Goal: Task Accomplishment & Management: Manage account settings

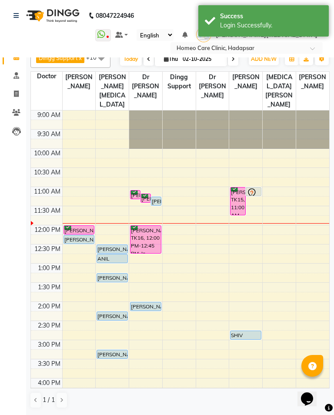
click at [20, 112] on icon at bounding box center [16, 112] width 8 height 7
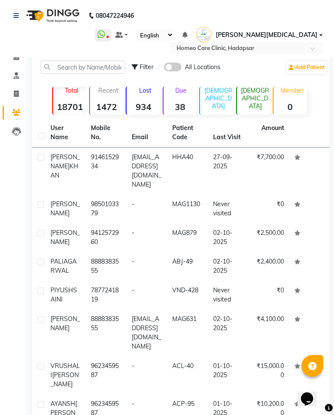
click at [247, 169] on td "27-09-2025" at bounding box center [228, 170] width 40 height 47
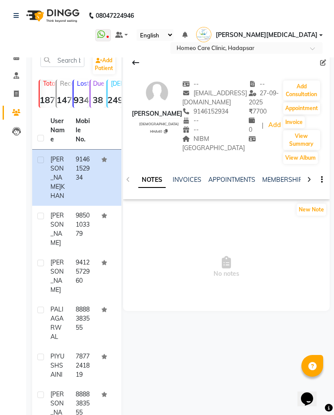
click at [296, 80] on button "Add Consultation" at bounding box center [301, 90] width 37 height 20
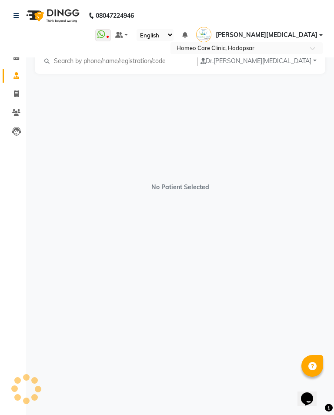
select select "[DEMOGRAPHIC_DATA]"
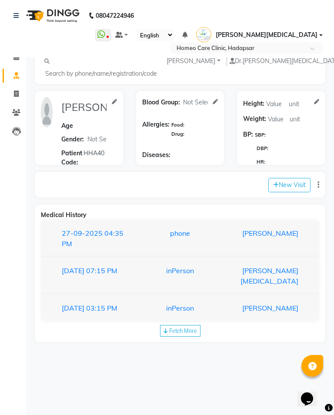
click at [283, 178] on button "New Visit" at bounding box center [289, 185] width 42 height 14
select select "720"
select select "inPerson"
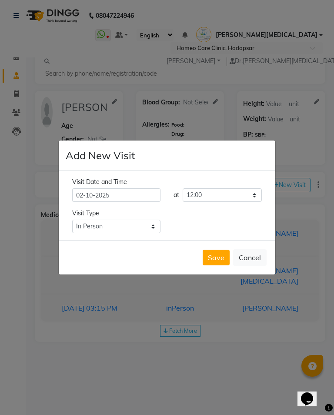
click at [220, 262] on button "Save" at bounding box center [216, 258] width 27 height 16
type input "[PERSON_NAME]"
select select "[DEMOGRAPHIC_DATA]"
type input "HHA40"
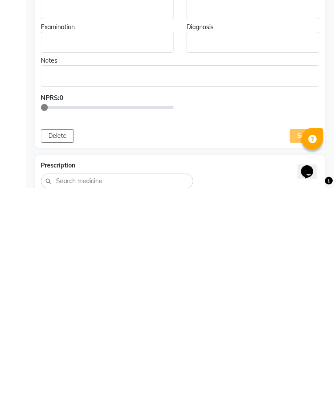
scroll to position [402, 0]
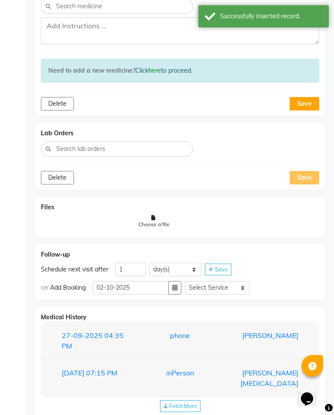
click at [283, 336] on div "[PERSON_NAME]" at bounding box center [263, 340] width 83 height 21
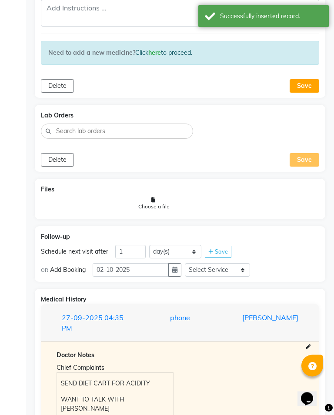
scroll to position [479, 0]
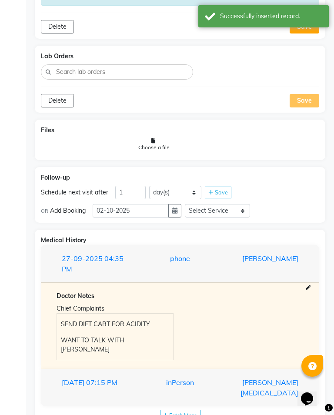
click at [262, 377] on div "[PERSON_NAME][MEDICAL_DATA]" at bounding box center [263, 387] width 83 height 21
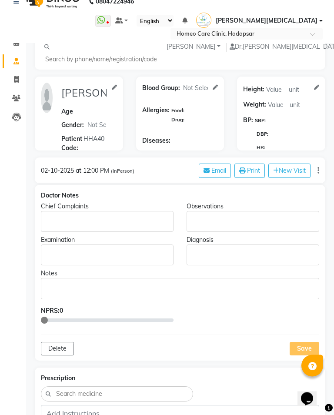
scroll to position [13, 0]
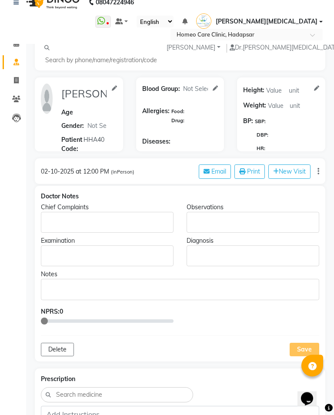
click at [82, 212] on div "Rich Text Editor, main" at bounding box center [107, 222] width 133 height 21
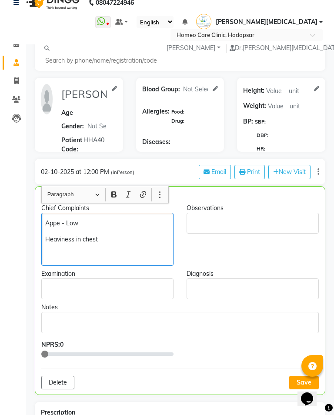
click at [118, 235] on p "Heaviness in chest" at bounding box center [107, 239] width 124 height 9
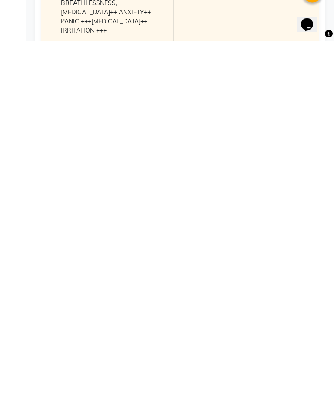
scroll to position [847, 0]
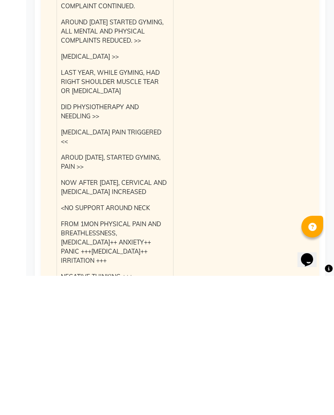
click at [232, 206] on div "Chief Complaints DURING [MEDICAL_DATA] TIME 2020, WENT OUTSIDE, STARTED FEELING…" at bounding box center [180, 413] width 260 height 720
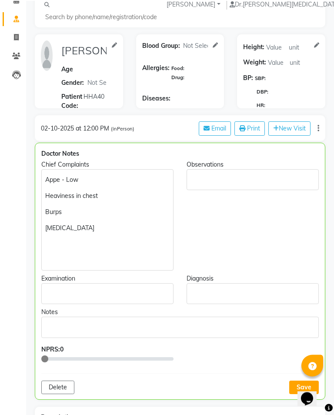
scroll to position [58, 0]
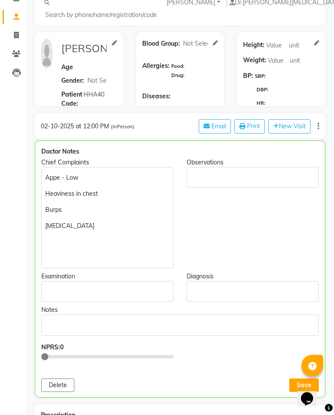
click at [44, 168] on div "Appe - Low Heaviness in chest Burps [MEDICAL_DATA]" at bounding box center [107, 217] width 132 height 101
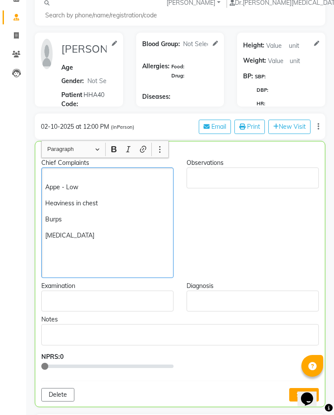
click at [54, 173] on p "Appe - Low" at bounding box center [107, 182] width 124 height 18
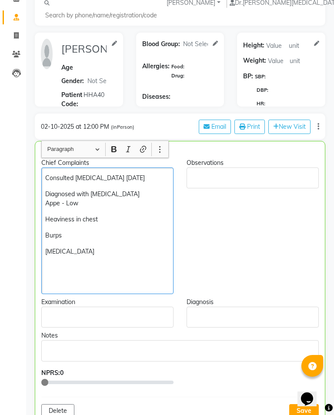
click at [63, 197] on p "Diagnosed with [MEDICAL_DATA] Appe - Low" at bounding box center [107, 199] width 124 height 18
click at [87, 247] on p "[MEDICAL_DATA]" at bounding box center [107, 251] width 124 height 9
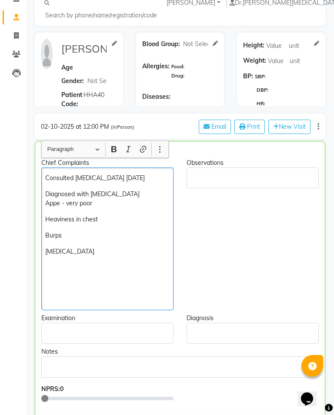
click at [44, 185] on div "Consulted [MEDICAL_DATA] [DATE] Diagnosed with [MEDICAL_DATA] Appe - very poor …" at bounding box center [107, 238] width 132 height 143
click at [46, 194] on p "Diagnosed with [MEDICAL_DATA] Appe - very poor" at bounding box center [107, 199] width 124 height 18
click at [45, 210] on div "Consulted [MEDICAL_DATA] [DATE] Diagnosed with [MEDICAL_DATA] Appe - very poor …" at bounding box center [107, 238] width 132 height 143
click at [85, 247] on p "[MEDICAL_DATA]" at bounding box center [107, 251] width 124 height 9
click at [86, 231] on p "Burps" at bounding box center [107, 235] width 124 height 9
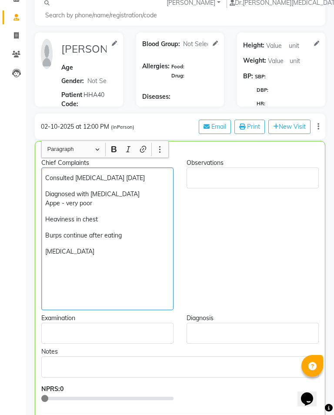
click at [99, 247] on p "[MEDICAL_DATA]" at bounding box center [107, 251] width 124 height 9
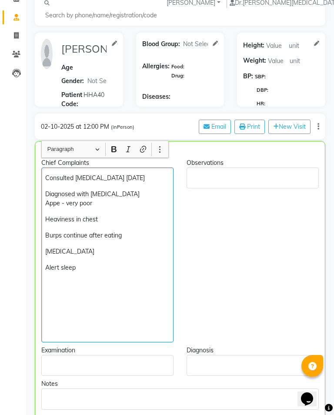
click at [45, 261] on div "Consulted [MEDICAL_DATA] [DATE] Diagnosed with [MEDICAL_DATA] Appe - very poor …" at bounding box center [107, 254] width 132 height 175
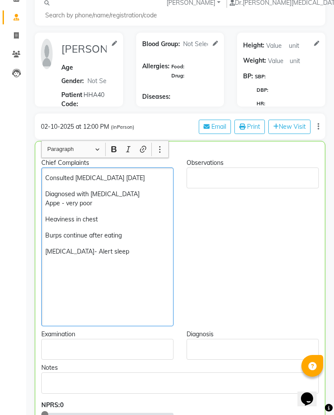
click at [131, 247] on p "[MEDICAL_DATA]- Alert sleep" at bounding box center [107, 251] width 124 height 9
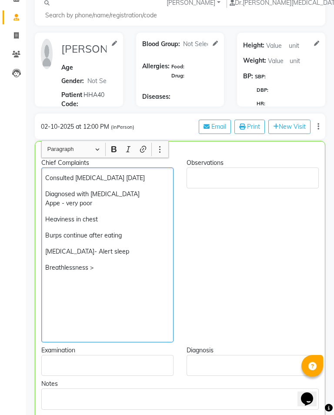
click at [275, 241] on div "Observations" at bounding box center [252, 250] width 145 height 184
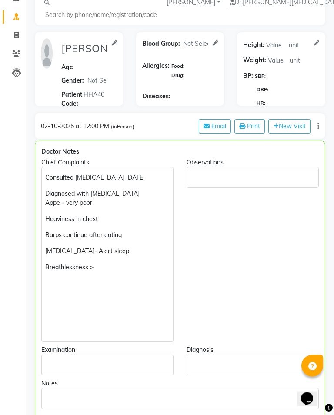
scroll to position [59, 0]
click at [114, 263] on p "Breathlessness >" at bounding box center [107, 267] width 124 height 9
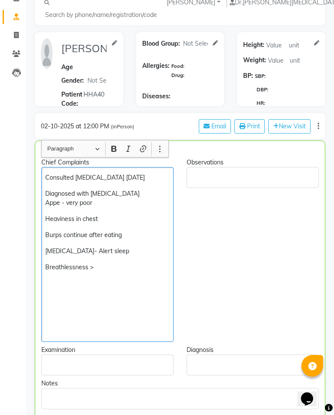
scroll to position [58, 0]
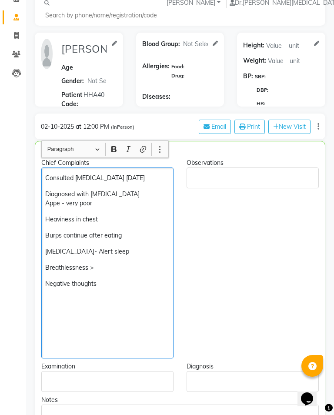
click at [45, 171] on div "Consulted [MEDICAL_DATA] [DATE] Diagnosed with [MEDICAL_DATA] Appe - very poor …" at bounding box center [107, 262] width 132 height 191
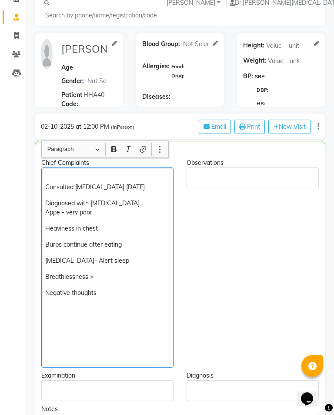
click at [293, 267] on div "Observations" at bounding box center [252, 262] width 145 height 209
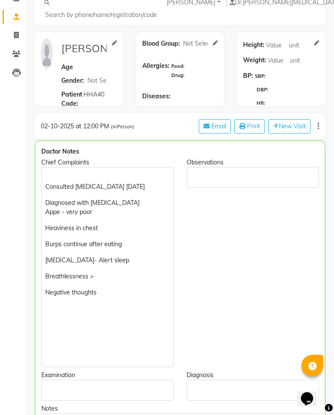
click at [125, 288] on p "Negative thoughts" at bounding box center [107, 292] width 124 height 9
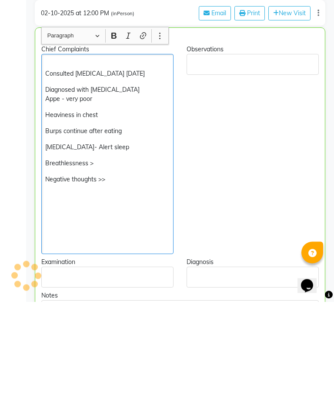
click at [269, 221] on div "Observations" at bounding box center [252, 262] width 145 height 209
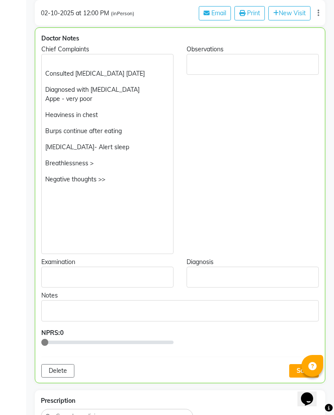
click at [53, 60] on p "Consulted [MEDICAL_DATA] [DATE]" at bounding box center [107, 69] width 124 height 18
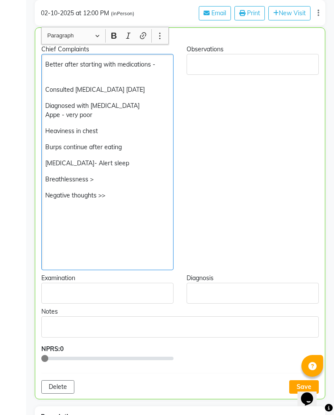
click at [44, 57] on div "Better after starting with medications - ​​​​​​​ Consulted [MEDICAL_DATA] [DATE…" at bounding box center [107, 162] width 132 height 216
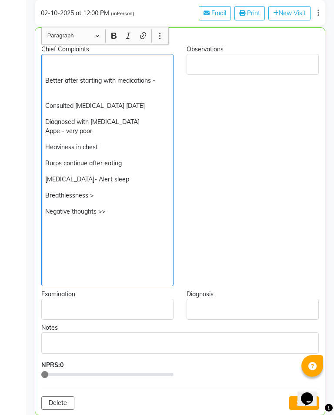
click at [62, 60] on p "Rich Text Editor, main" at bounding box center [107, 64] width 124 height 9
click at [42, 98] on div "Medicine remain for 30 days - Better after starting with medications - Consulte…" at bounding box center [107, 170] width 132 height 232
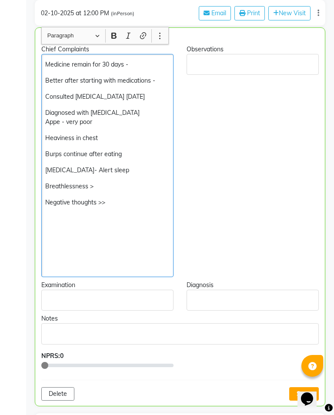
click at [139, 108] on p "Diagnosed with [MEDICAL_DATA] Appe - very poor" at bounding box center [107, 117] width 124 height 18
click at [124, 198] on p "Negative thoughts >>" at bounding box center [107, 202] width 124 height 9
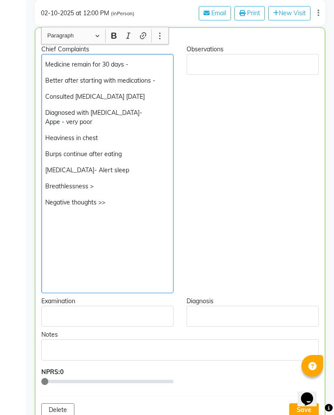
click at [153, 108] on p "Diagnosed with [MEDICAL_DATA]- Appe - very poor" at bounding box center [107, 117] width 124 height 18
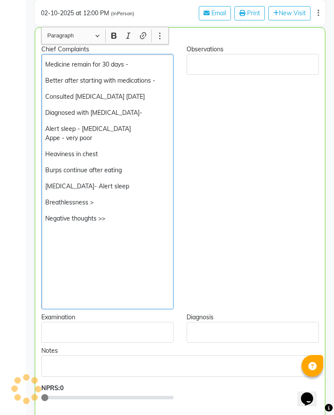
click at [127, 183] on div "Medicine remain for 30 days - Better after starting with medications - Consulte…" at bounding box center [107, 181] width 132 height 255
click at [115, 182] on p "[MEDICAL_DATA]- Alert sleep" at bounding box center [107, 186] width 124 height 9
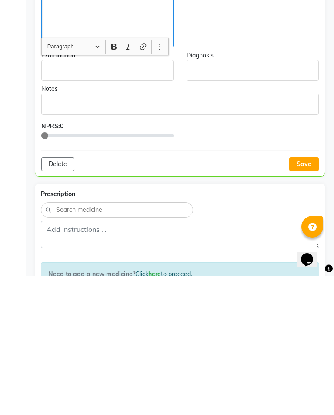
click at [308, 296] on button "Save" at bounding box center [304, 302] width 30 height 13
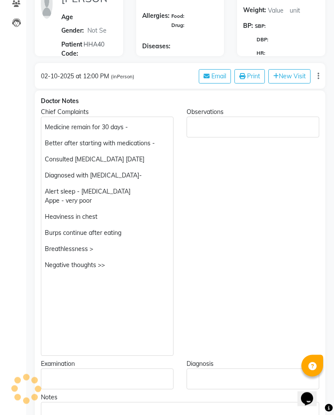
scroll to position [109, 0]
click at [143, 171] on p "Diagnosed with [MEDICAL_DATA]-" at bounding box center [107, 175] width 124 height 9
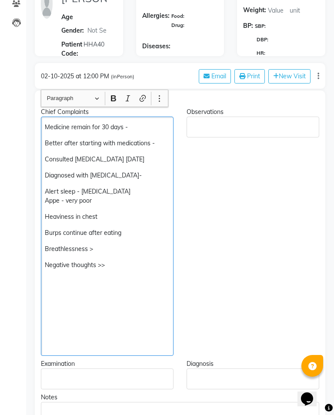
scroll to position [108, 0]
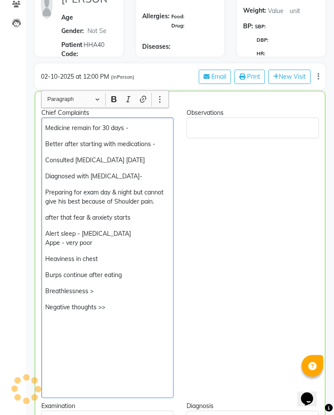
click at [227, 219] on div "Observations" at bounding box center [252, 252] width 145 height 289
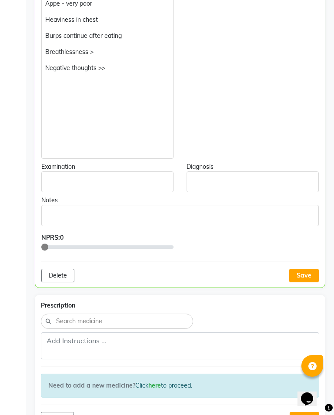
click at [305, 269] on button "Save" at bounding box center [304, 275] width 30 height 13
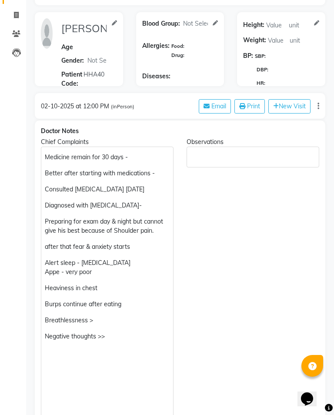
scroll to position [78, 0]
click at [161, 223] on p "Preparing for exam day & night but cannot give his best because of Shoulder pai…" at bounding box center [107, 226] width 124 height 18
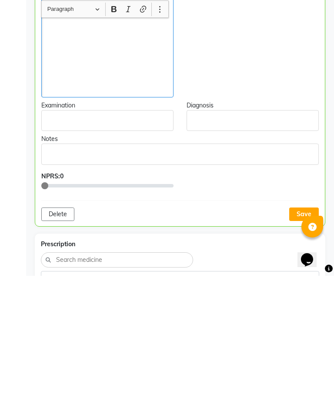
click at [307, 346] on button "Save" at bounding box center [304, 352] width 30 height 13
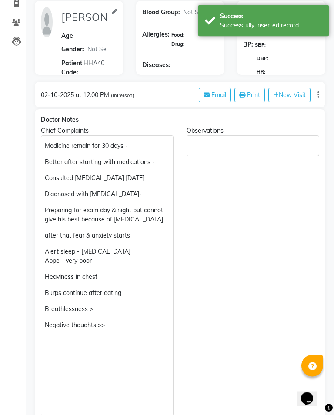
scroll to position [90, 0]
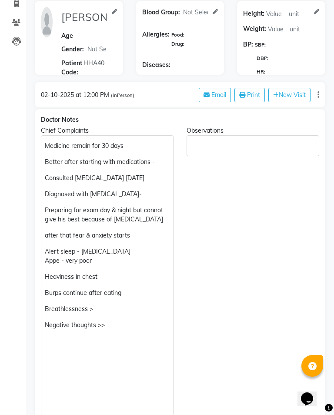
click at [137, 234] on p "after that fear & anxiety starts" at bounding box center [107, 235] width 124 height 9
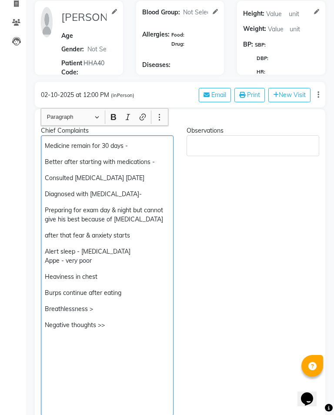
scroll to position [90, 0]
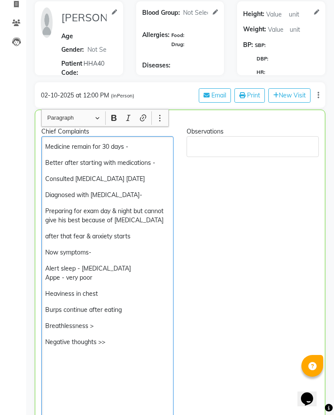
click at [141, 174] on p "Consulted [MEDICAL_DATA] [DATE]" at bounding box center [107, 178] width 124 height 9
click at [147, 190] on p "Diagnosed with [MEDICAL_DATA]-" at bounding box center [107, 194] width 124 height 9
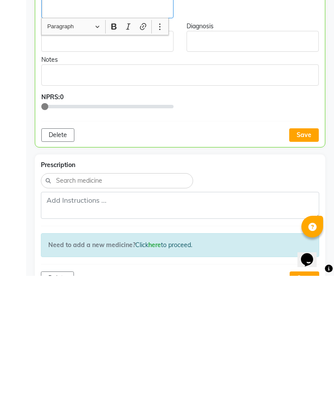
click at [310, 267] on button "Save" at bounding box center [304, 273] width 30 height 13
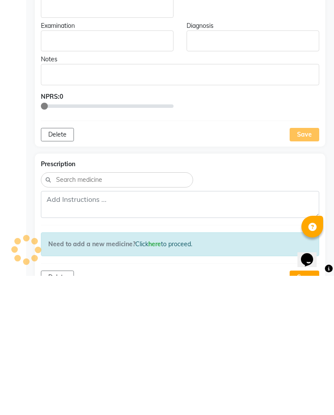
scroll to position [520, 0]
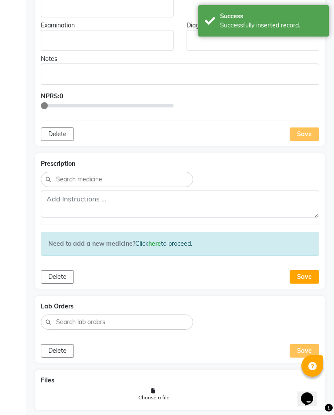
click at [306, 133] on div "Save" at bounding box center [304, 133] width 30 height 13
click at [309, 130] on div "Save" at bounding box center [304, 133] width 30 height 13
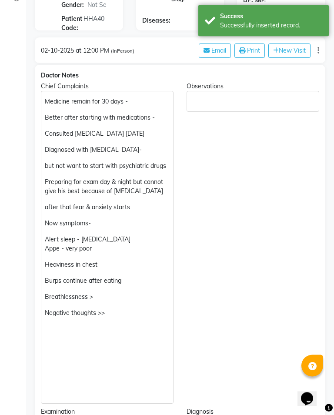
scroll to position [134, 0]
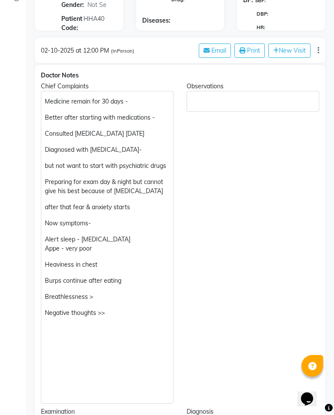
click at [99, 113] on p "Better after starting with medications -" at bounding box center [107, 117] width 124 height 9
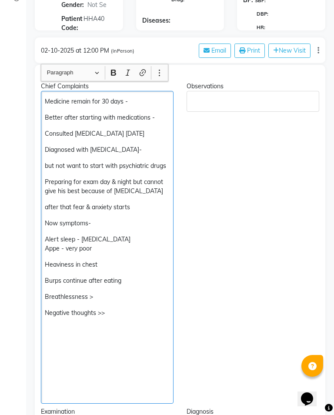
scroll to position [134, 0]
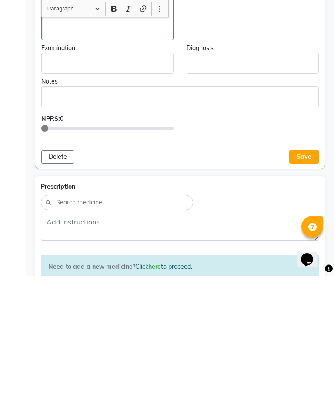
click at [304, 289] on button "Save" at bounding box center [304, 295] width 30 height 13
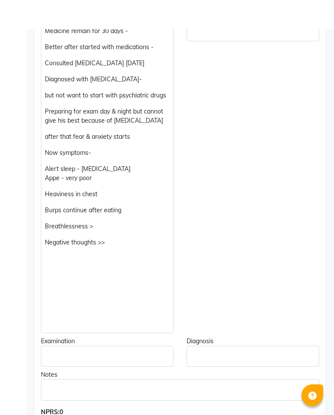
scroll to position [0, 0]
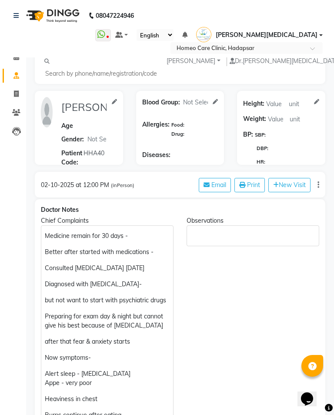
click at [20, 112] on icon at bounding box center [16, 112] width 8 height 7
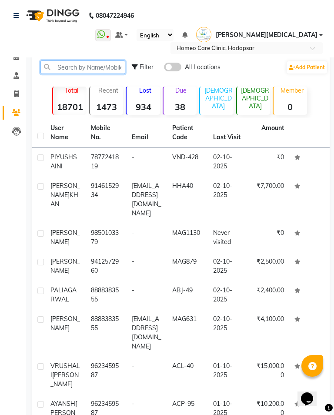
click at [107, 67] on input "text" at bounding box center [82, 66] width 85 height 13
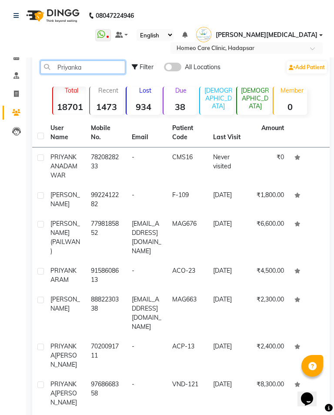
type input "Priyanka"
click at [216, 235] on td "[DATE]" at bounding box center [228, 237] width 40 height 47
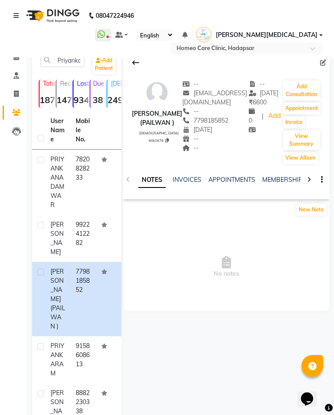
click at [301, 87] on button "Add Consultation" at bounding box center [301, 90] width 37 height 20
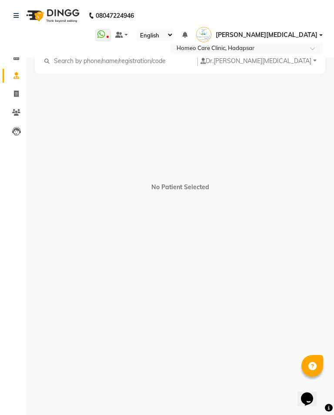
select select "[DEMOGRAPHIC_DATA]"
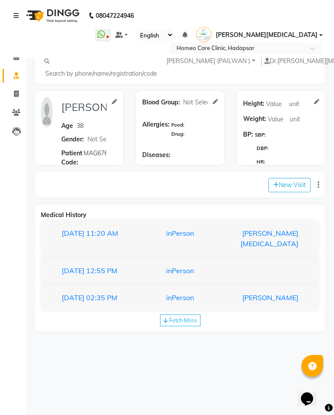
click at [286, 234] on div "[PERSON_NAME][MEDICAL_DATA]" at bounding box center [263, 238] width 83 height 21
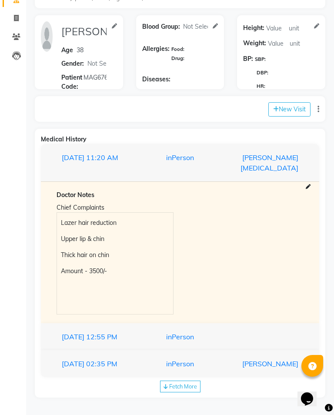
click at [196, 336] on div "inPerson" at bounding box center [179, 336] width 83 height 10
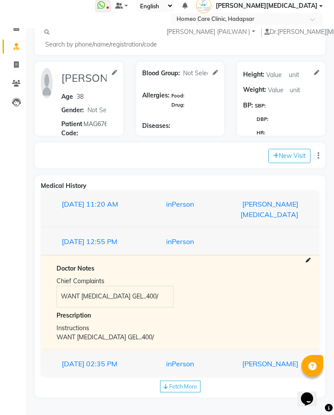
scroll to position [38, 0]
click at [200, 366] on div "inPerson" at bounding box center [179, 363] width 83 height 10
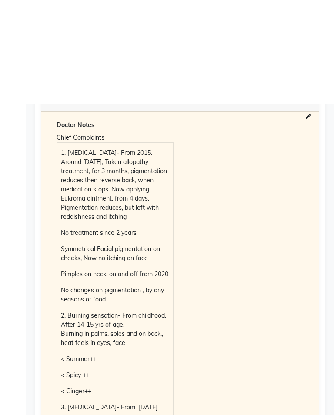
scroll to position [133, 0]
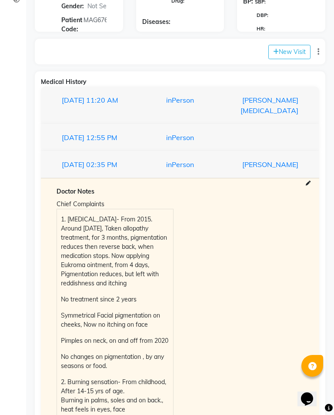
click at [263, 170] on div "[PERSON_NAME]" at bounding box center [263, 164] width 83 height 10
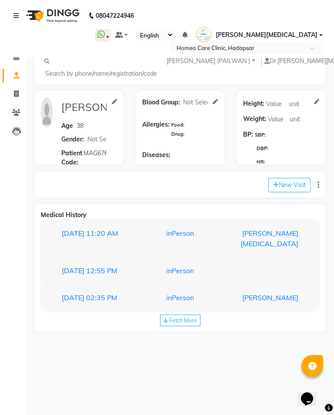
scroll to position [0, 0]
click at [287, 192] on button "New Visit" at bounding box center [289, 185] width 42 height 14
select select "735"
select select "inPerson"
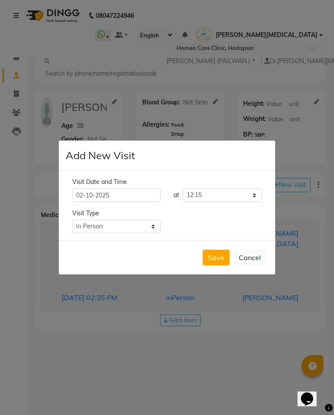
click at [216, 264] on button "Save" at bounding box center [216, 258] width 27 height 16
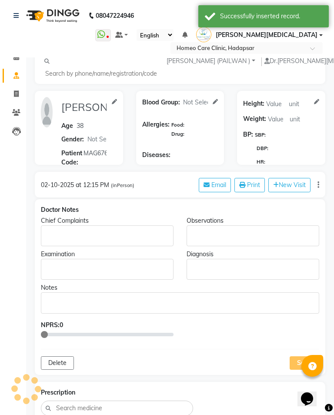
type input "[PERSON_NAME] (PAILWAN )"
type input "38"
select select "[DEMOGRAPHIC_DATA]"
type input "MAG676"
click at [95, 237] on p "Rich Text Editor, main" at bounding box center [107, 235] width 124 height 9
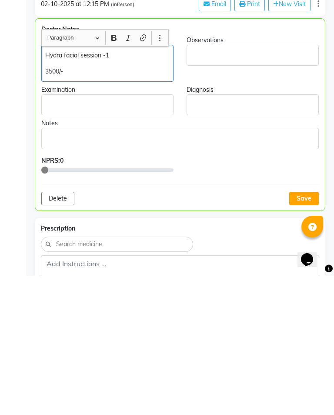
click at [309, 331] on button "Save" at bounding box center [304, 337] width 30 height 13
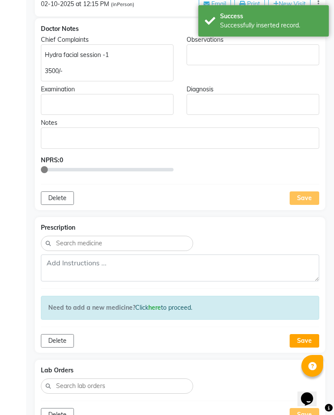
click at [42, 60] on div "Hydra facial session -1 3500/-" at bounding box center [107, 62] width 133 height 37
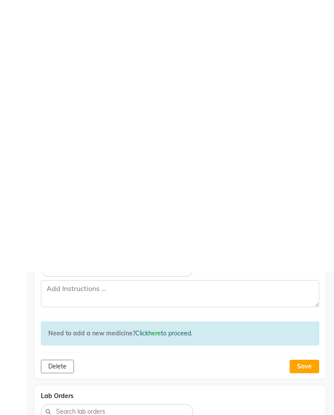
click at [286, 321] on div "[PERSON_NAME][MEDICAL_DATA]" at bounding box center [263, 331] width 83 height 21
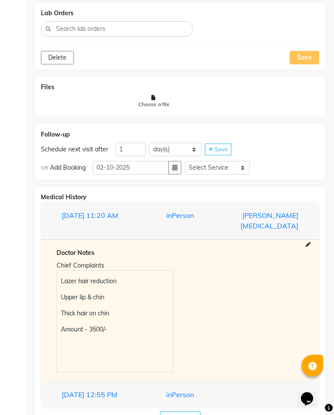
scroll to position [580, 0]
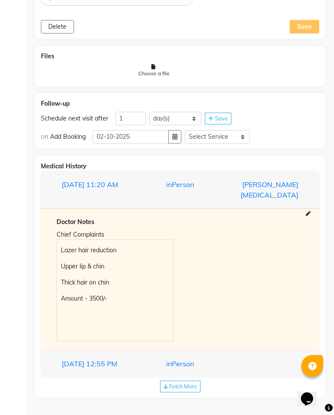
click at [255, 187] on div "[PERSON_NAME][MEDICAL_DATA]" at bounding box center [263, 189] width 83 height 21
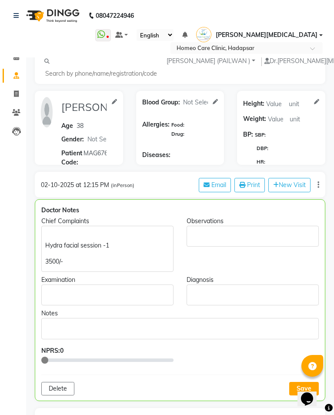
scroll to position [0, 0]
click at [63, 231] on div "Hydra facial session -1 3500/-" at bounding box center [107, 248] width 132 height 46
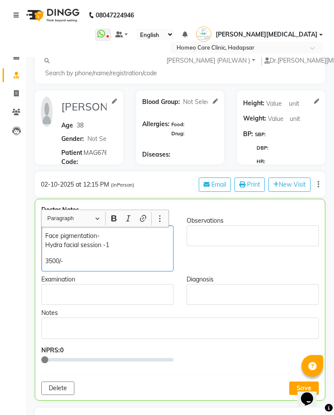
scroll to position [17, 0]
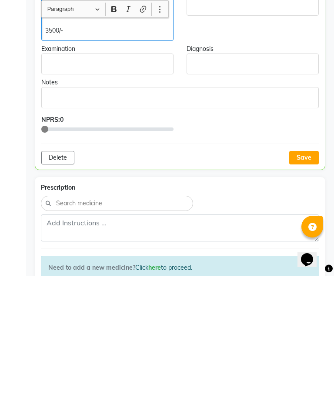
click at [306, 290] on button "Save" at bounding box center [304, 296] width 30 height 13
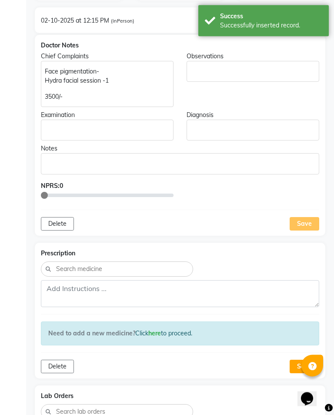
scroll to position [140, 0]
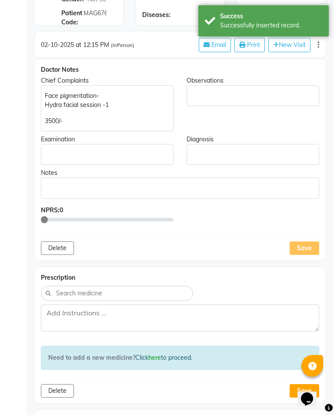
click at [306, 250] on div "Save" at bounding box center [304, 247] width 30 height 13
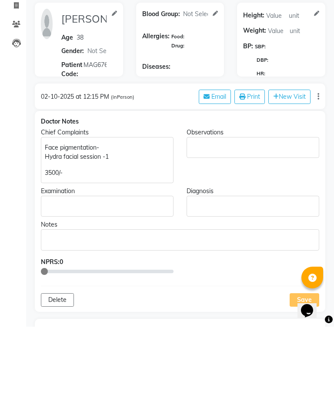
scroll to position [126, 0]
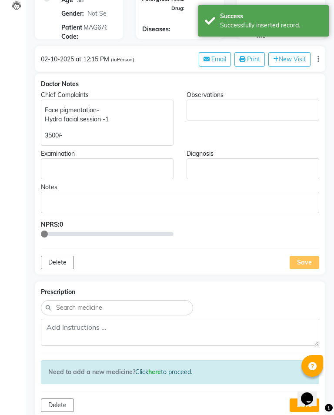
click at [311, 264] on div "Save" at bounding box center [304, 262] width 30 height 13
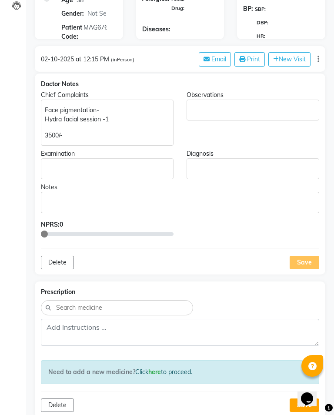
click at [306, 268] on div "Save" at bounding box center [304, 262] width 30 height 13
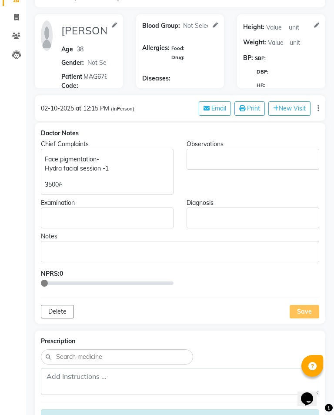
scroll to position [82, 0]
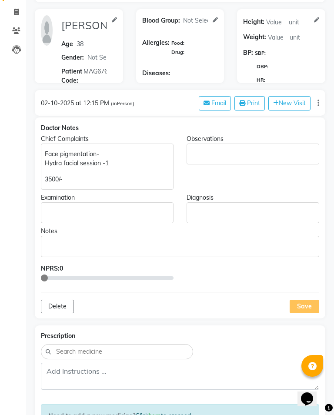
click at [301, 303] on div "Save" at bounding box center [304, 305] width 30 height 13
click at [303, 306] on div "Save" at bounding box center [304, 305] width 30 height 13
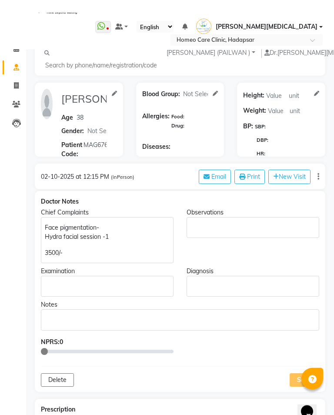
scroll to position [0, 0]
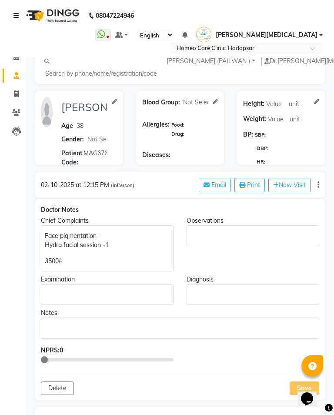
click at [10, 118] on link "Patients" at bounding box center [13, 113] width 21 height 14
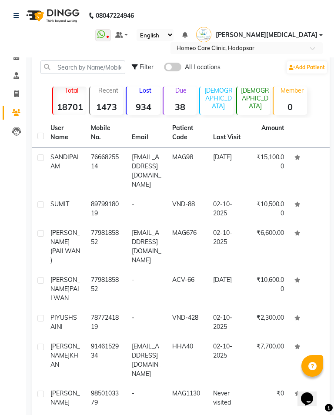
click at [183, 170] on td "MAG98" at bounding box center [187, 170] width 40 height 47
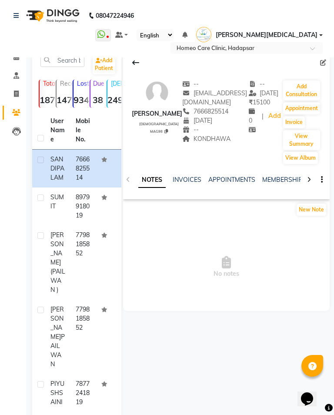
click at [292, 94] on button "Add Consultation" at bounding box center [301, 90] width 37 height 20
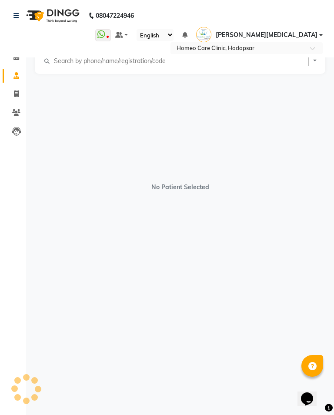
select select "[DEMOGRAPHIC_DATA]"
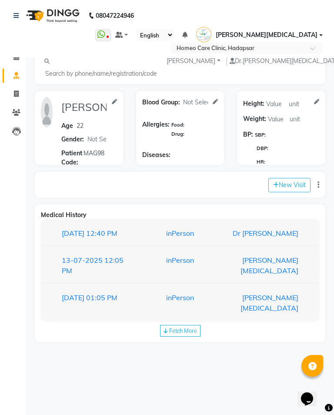
click at [257, 228] on div "Dr [PERSON_NAME]" at bounding box center [263, 233] width 83 height 10
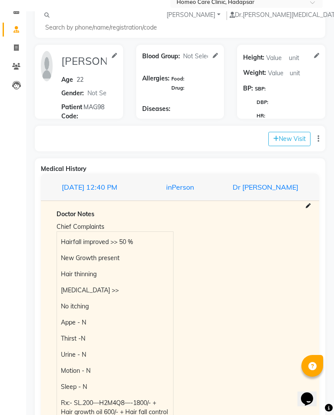
scroll to position [46, 0]
click at [290, 132] on button "New Visit" at bounding box center [289, 139] width 42 height 14
select select "740"
select select "inPerson"
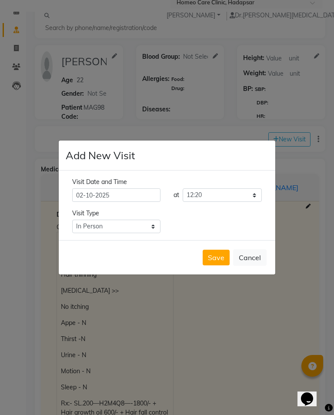
click at [213, 260] on button "Save" at bounding box center [216, 258] width 27 height 16
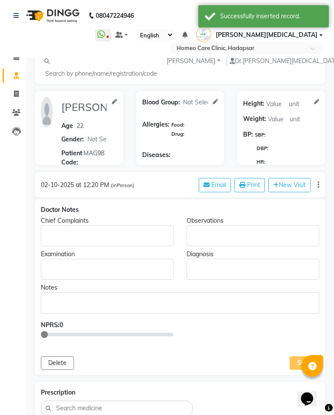
type input "[PERSON_NAME]"
type input "22"
select select "[DEMOGRAPHIC_DATA]"
type input "MAG98"
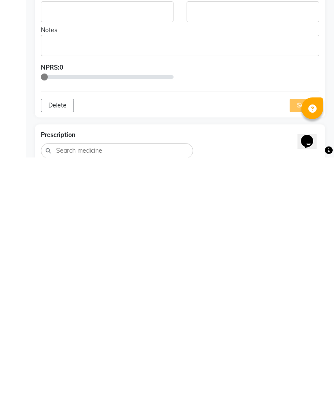
scroll to position [402, 0]
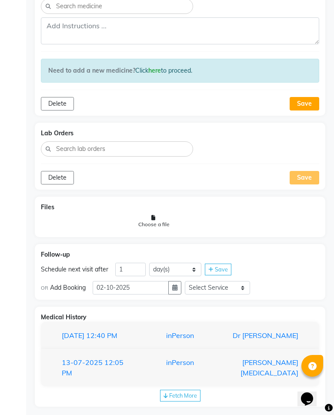
click at [230, 330] on div "Dr [PERSON_NAME]" at bounding box center [263, 335] width 83 height 10
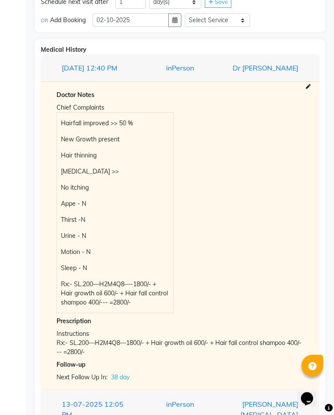
scroll to position [673, 0]
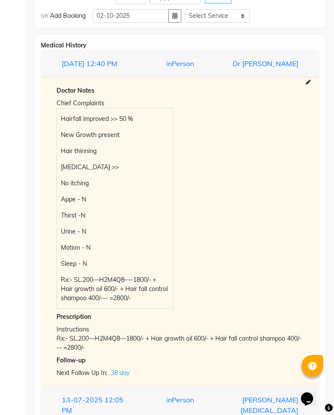
click at [63, 120] on p "Hairfall improved >> 50 %" at bounding box center [115, 118] width 108 height 9
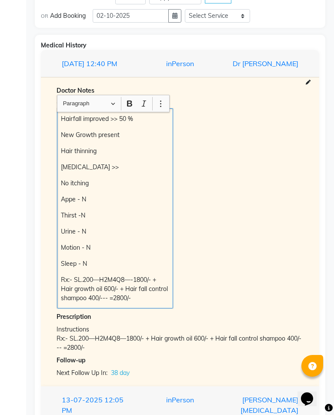
click at [66, 120] on p "Hairfall improved >> 50 %" at bounding box center [115, 118] width 108 height 9
click at [69, 120] on p "Hairfall improved >> 50 %" at bounding box center [115, 118] width 108 height 9
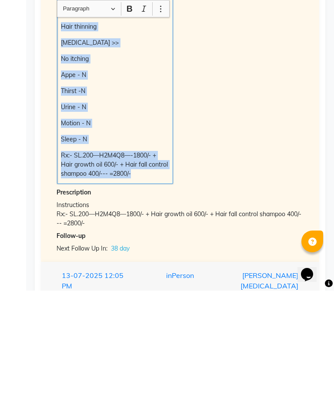
scroll to position [724, 0]
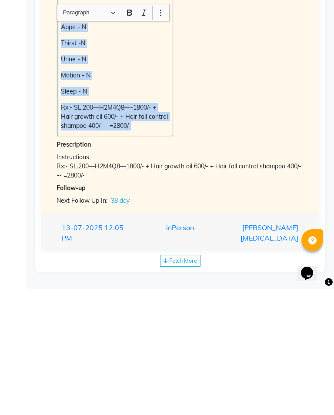
copy div "Hairfall improved >> 50 % New Growth present Hair thinning [MEDICAL_DATA] >> No…"
click at [251, 118] on div "Chief Complaints Hairfall improved >> 50 % New Growth present Hair thinning [ME…" at bounding box center [180, 156] width 260 height 212
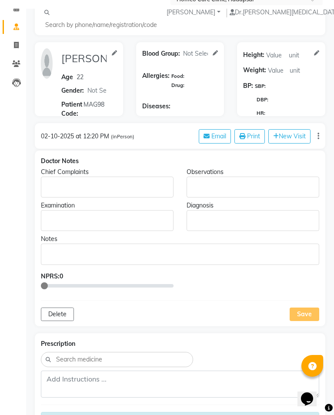
scroll to position [0, 0]
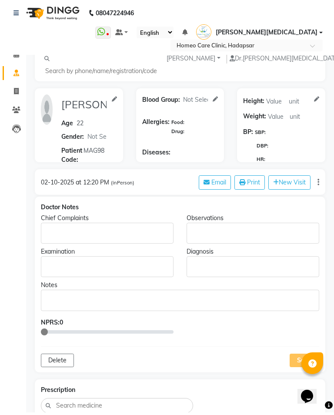
click at [93, 231] on p "Rich Text Editor, main" at bounding box center [107, 235] width 124 height 9
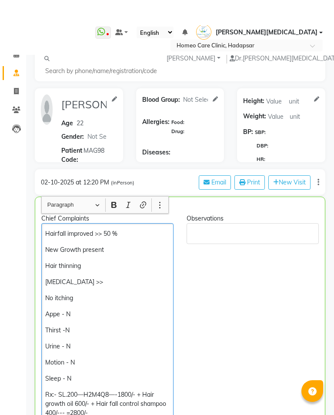
scroll to position [47, 0]
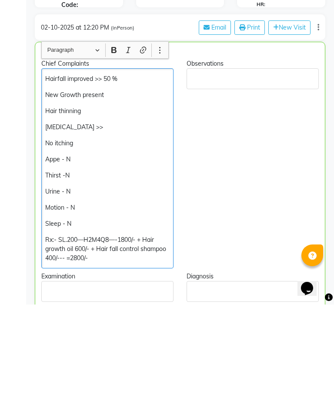
click at [135, 185] on p "Hairfall improved >> 50 %" at bounding box center [107, 189] width 124 height 9
click at [116, 201] on p "New Growth present" at bounding box center [107, 205] width 124 height 9
click at [246, 234] on div "Observations" at bounding box center [252, 274] width 145 height 209
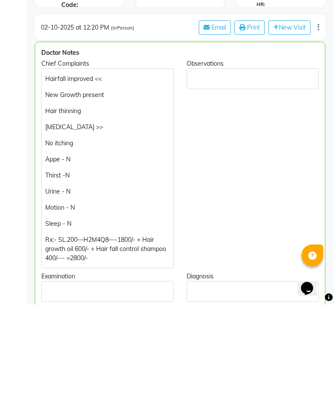
scroll to position [158, 0]
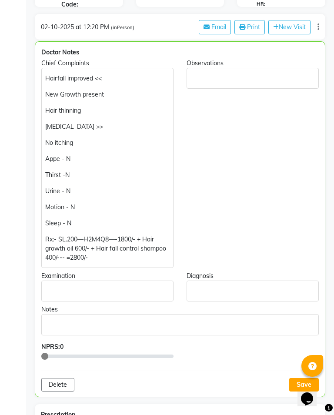
click at [96, 138] on p "No itching" at bounding box center [107, 142] width 124 height 9
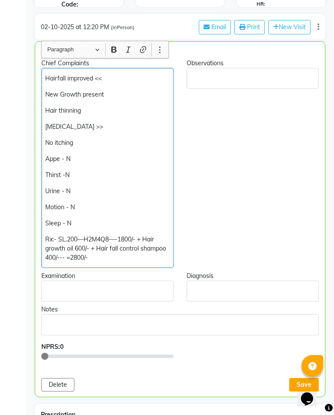
scroll to position [157, 0]
click at [99, 240] on p "Rx:- SL.200—H2M4Q8—-1800/- + Hair growth oil 600/- + Hair fall control shampoo …" at bounding box center [107, 248] width 124 height 27
click at [273, 246] on div "Observations" at bounding box center [252, 163] width 145 height 209
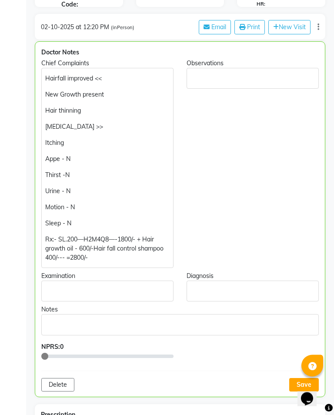
click at [97, 240] on p "Rx:- SL.200—H2M4Q8—-1800/- + Hair growth oil - 600/-Hair fall control shampoo 4…" at bounding box center [107, 248] width 124 height 27
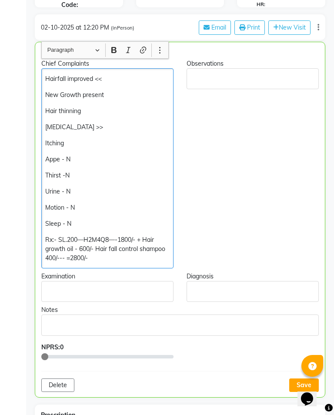
click at [240, 237] on div "Observations" at bounding box center [252, 163] width 145 height 209
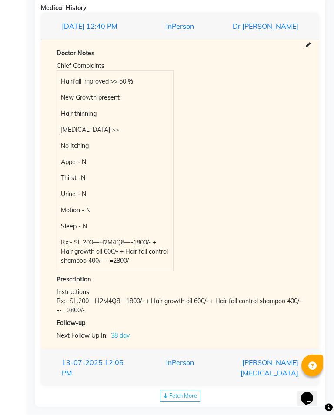
click at [236, 372] on div "[PERSON_NAME][MEDICAL_DATA]" at bounding box center [263, 367] width 83 height 21
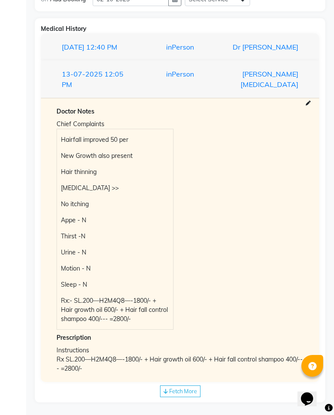
scroll to position [865, 0]
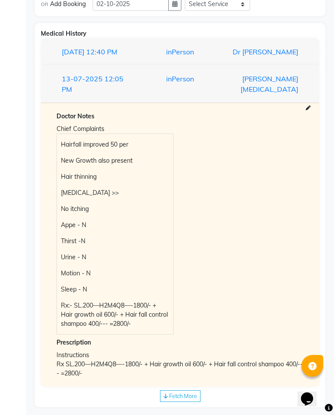
click at [182, 397] on span "Fetch More" at bounding box center [183, 395] width 28 height 7
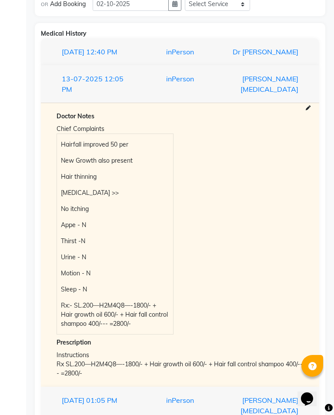
scroll to position [977, 0]
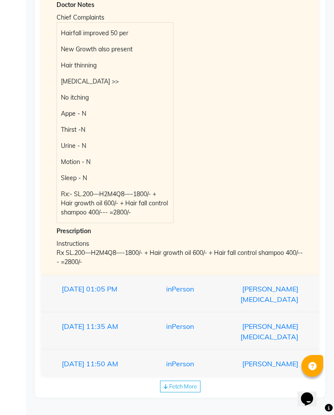
click at [234, 367] on div "[PERSON_NAME]" at bounding box center [263, 363] width 83 height 10
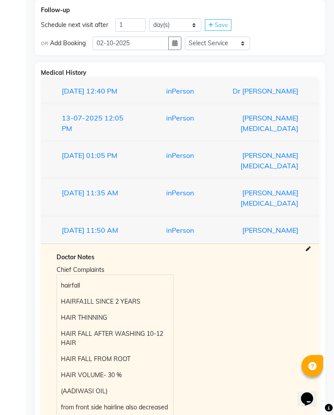
click at [262, 235] on div "[PERSON_NAME]" at bounding box center [263, 230] width 83 height 10
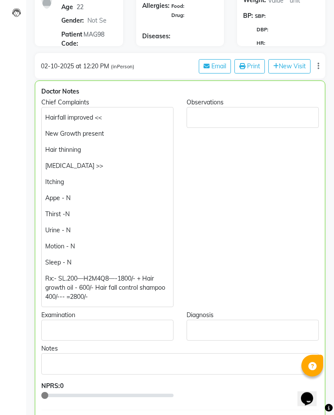
scroll to position [117, 0]
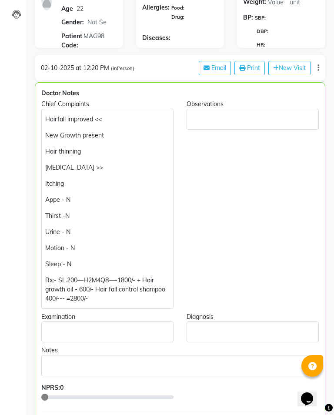
click at [64, 276] on p "Rx:- SL.200—H2M4Q8—-1800/- + Hair growth oil - 600/- Hair fall control shampoo …" at bounding box center [107, 289] width 124 height 27
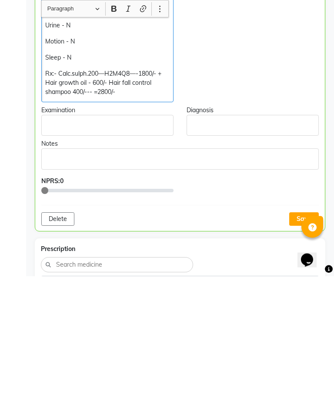
click at [297, 351] on button "Save" at bounding box center [304, 357] width 30 height 13
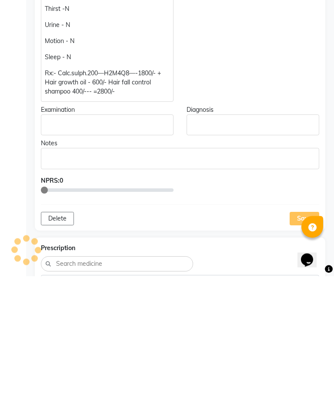
scroll to position [323, 0]
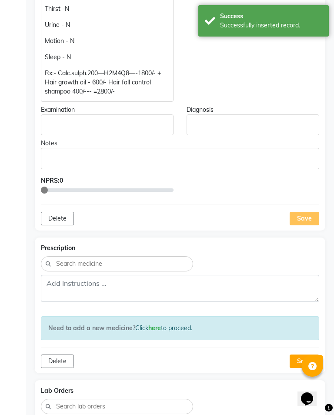
click at [302, 212] on div "Save" at bounding box center [304, 218] width 30 height 13
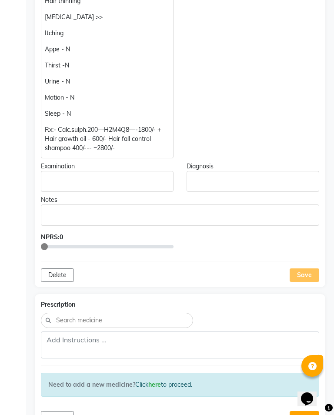
scroll to position [267, 0]
click at [308, 268] on div "Save" at bounding box center [304, 274] width 30 height 13
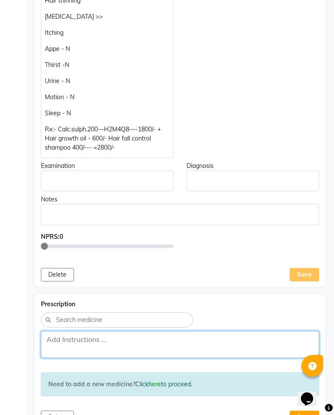
click at [98, 333] on textarea at bounding box center [180, 344] width 278 height 27
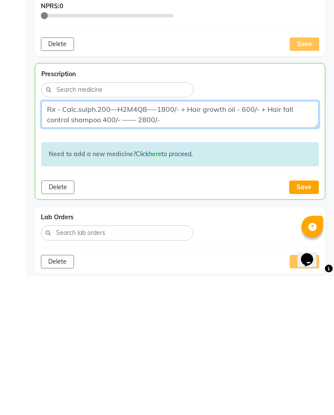
type textarea "Rx - Calc.sulph.200—H2M4Q8—-1800/- + Hair growth oil - 600/- + Hair fall contro…"
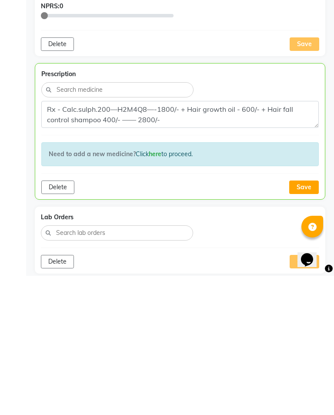
click at [312, 319] on button "Save" at bounding box center [304, 325] width 30 height 13
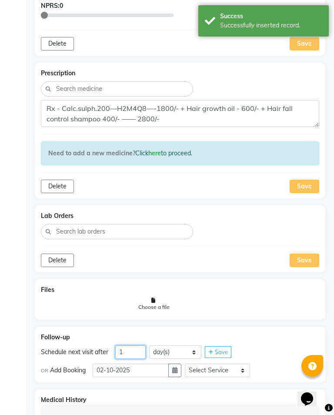
click at [136, 347] on input "1" at bounding box center [130, 351] width 30 height 13
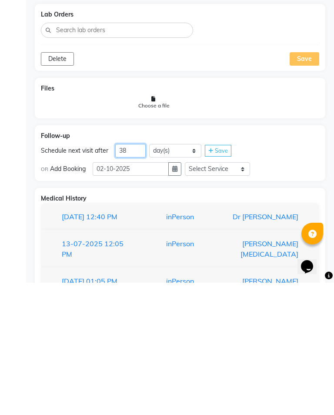
type input "38"
click at [174, 294] on button "button" at bounding box center [174, 300] width 13 height 13
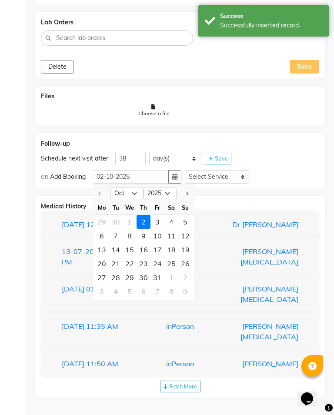
click at [188, 188] on button "Next month" at bounding box center [186, 193] width 7 height 14
select select "11"
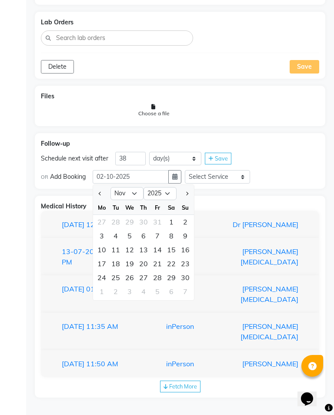
click at [173, 229] on div "8" at bounding box center [171, 236] width 14 height 14
type input "[DATE]"
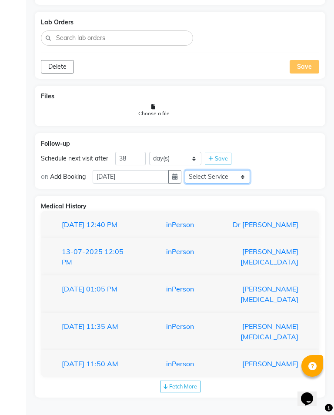
click at [237, 173] on select "Select Service In Person - Consultation Medicine Medicine 1 Hydra Facial Medi F…" at bounding box center [217, 176] width 65 height 13
select select "972997"
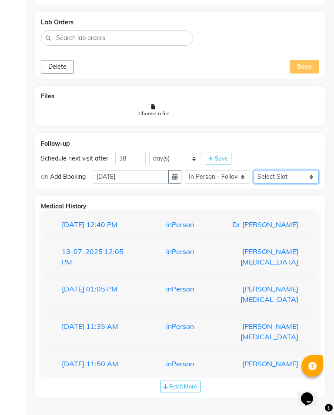
click at [294, 170] on select "Select Slot 10:15 10:30 10:45 11:00 11:15 11:30 11:45 12:00 12:15 12:30 12:45 1…" at bounding box center [285, 176] width 65 height 13
select select "735"
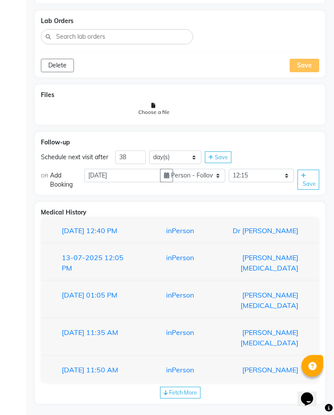
click at [313, 180] on span "Save" at bounding box center [309, 183] width 13 height 7
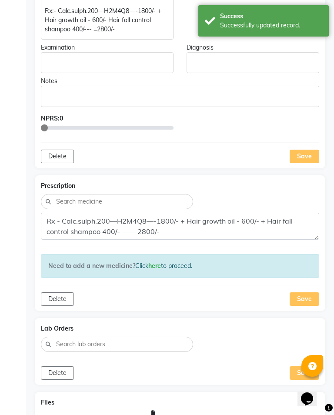
scroll to position [409, 0]
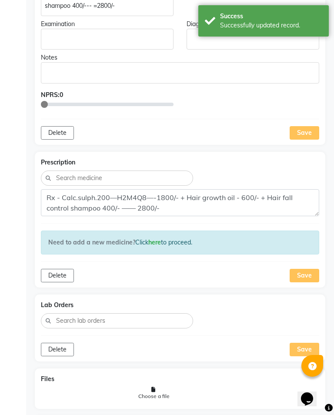
click at [310, 269] on div "Save" at bounding box center [304, 275] width 30 height 13
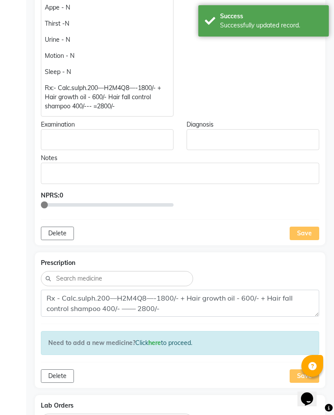
click at [306, 226] on div "Save" at bounding box center [304, 232] width 30 height 13
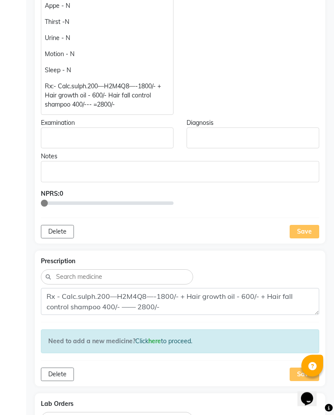
scroll to position [322, 0]
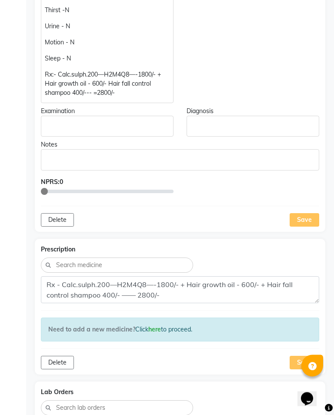
click at [307, 213] on div "Save" at bounding box center [304, 219] width 30 height 13
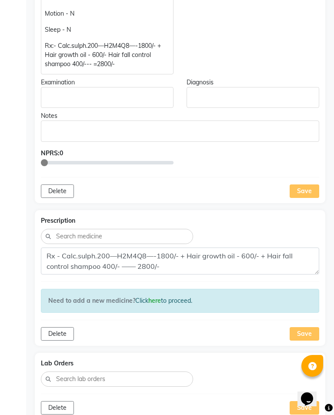
scroll to position [361, 0]
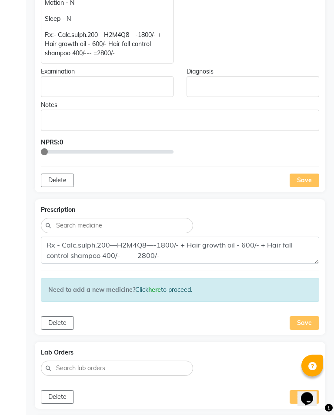
click at [309, 318] on div "Save" at bounding box center [304, 322] width 30 height 13
click at [296, 175] on div "Save" at bounding box center [304, 180] width 30 height 13
click at [309, 316] on div "Save" at bounding box center [304, 322] width 30 height 13
click at [303, 306] on div "Prescription Rx - Calc.sulph.200—H2M4Q8—-1800/- + Hair growth oil - 600/- + Hai…" at bounding box center [180, 267] width 290 height 136
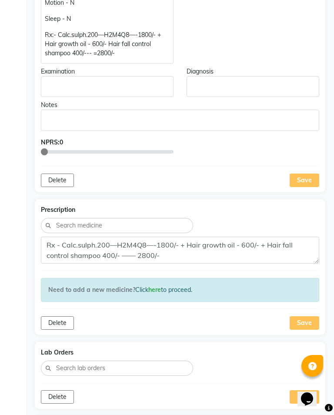
click at [309, 173] on div "Save" at bounding box center [304, 179] width 30 height 13
click at [306, 317] on div "Save" at bounding box center [304, 322] width 30 height 13
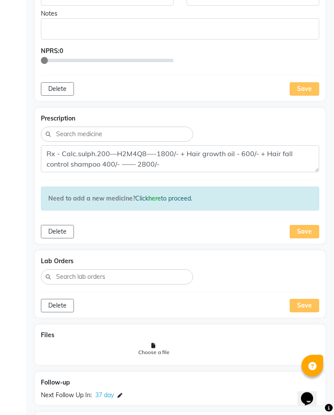
scroll to position [446, 0]
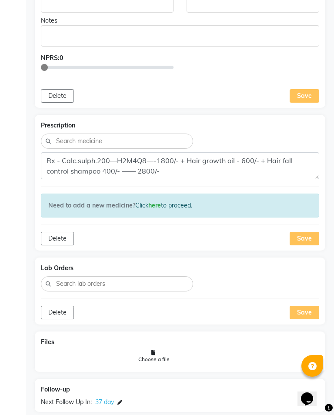
click at [299, 232] on div "Save" at bounding box center [304, 238] width 30 height 13
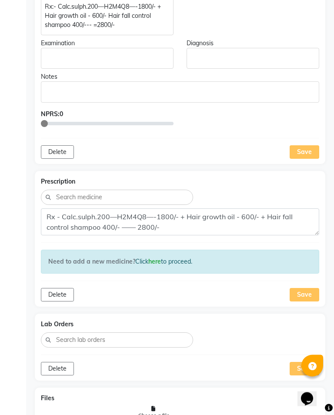
scroll to position [363, 0]
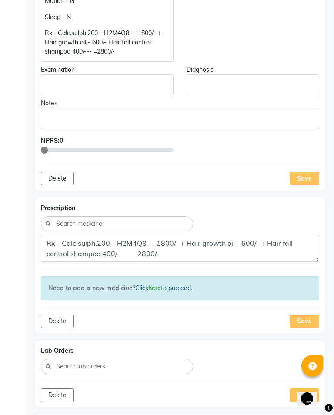
click at [314, 172] on div "Save" at bounding box center [304, 178] width 30 height 13
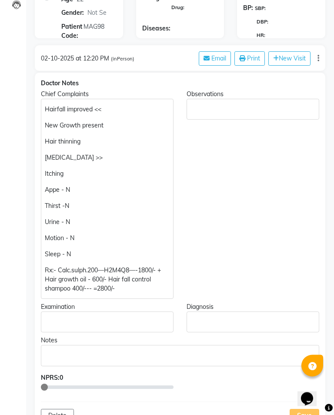
scroll to position [211, 0]
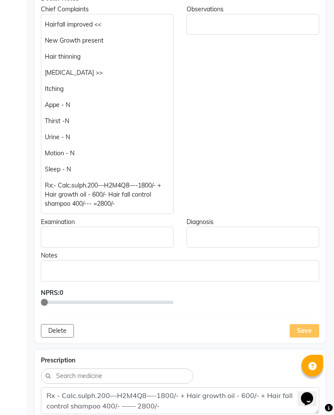
click at [308, 328] on div "Doctor Notes Chief Complaints Hairfall improved << New Growth present Hair thin…" at bounding box center [180, 165] width 290 height 355
click at [310, 324] on div "Save" at bounding box center [304, 330] width 30 height 13
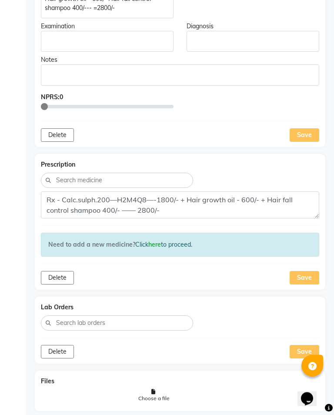
click at [305, 271] on div "Save" at bounding box center [304, 277] width 30 height 13
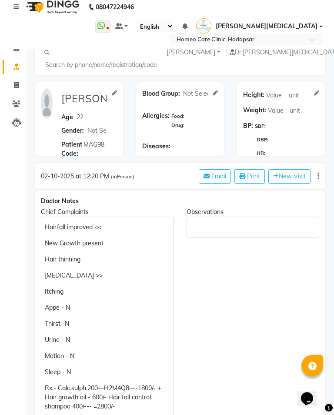
scroll to position [0, 0]
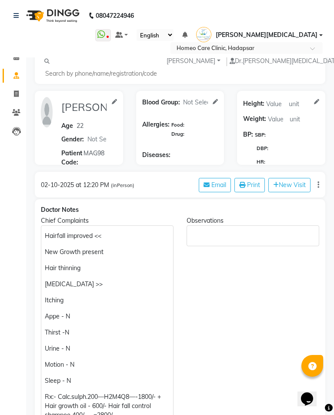
click at [90, 231] on p "Hairfall improved <<" at bounding box center [107, 235] width 124 height 9
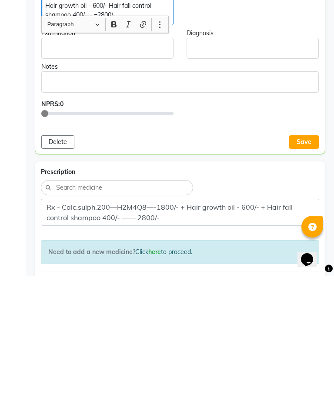
click at [307, 274] on button "Save" at bounding box center [304, 280] width 30 height 13
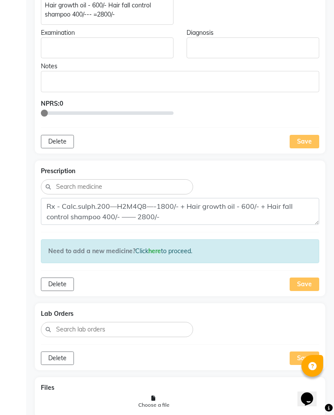
click at [307, 135] on div "Save" at bounding box center [304, 141] width 30 height 13
click at [304, 277] on div "Save" at bounding box center [304, 283] width 30 height 13
click at [308, 135] on div "Save" at bounding box center [304, 141] width 30 height 13
click at [304, 279] on div "Save" at bounding box center [304, 283] width 30 height 13
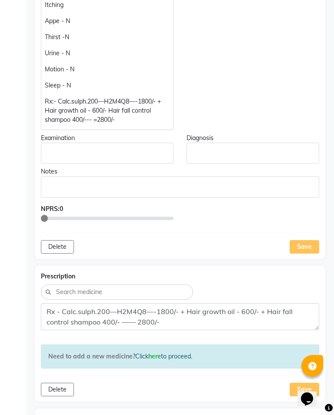
scroll to position [304, 0]
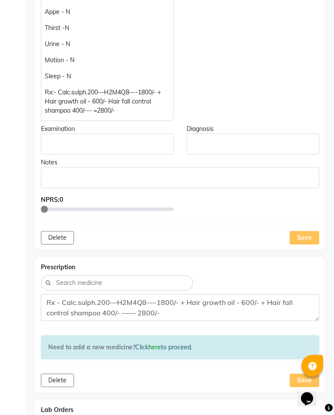
click at [309, 231] on div "Save" at bounding box center [304, 237] width 30 height 13
click at [304, 231] on div "Save" at bounding box center [304, 237] width 30 height 13
click at [295, 374] on div "Save" at bounding box center [304, 380] width 30 height 13
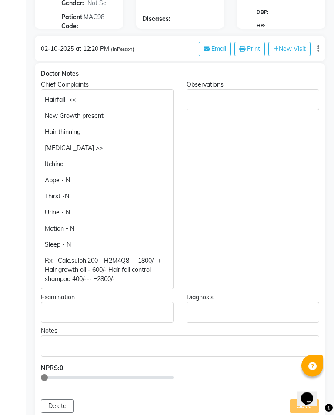
scroll to position [141, 0]
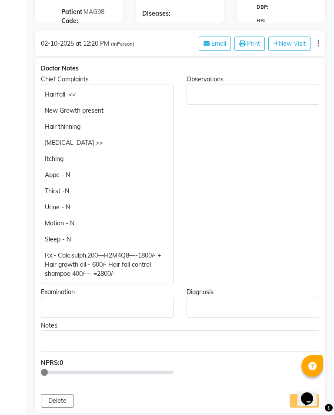
click at [113, 106] on p "New Growth present" at bounding box center [107, 110] width 124 height 9
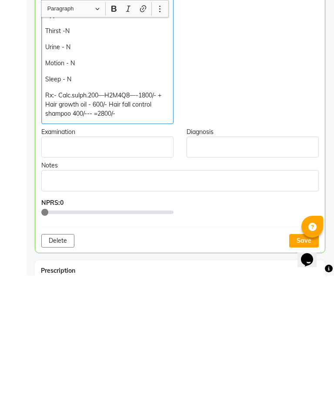
click at [292, 373] on button "Save" at bounding box center [304, 379] width 30 height 13
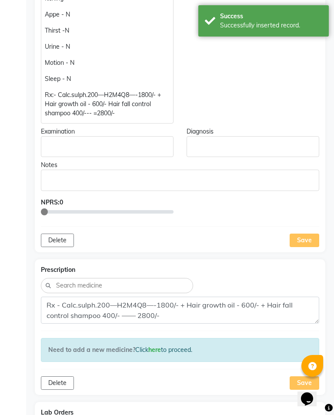
click at [303, 233] on div "Save" at bounding box center [304, 239] width 30 height 13
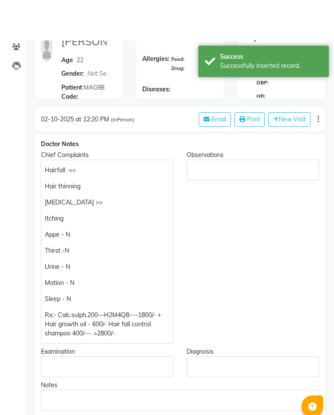
scroll to position [0, 0]
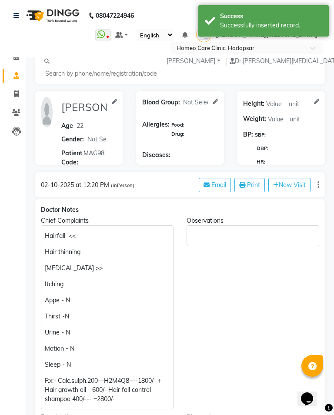
click at [14, 118] on link "Patients" at bounding box center [13, 113] width 21 height 14
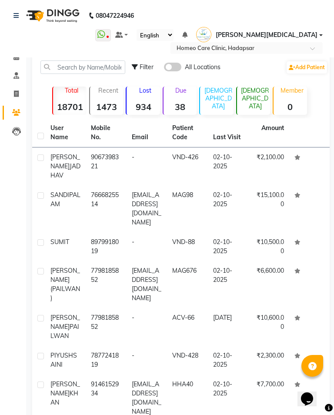
click at [20, 63] on link "Calendar" at bounding box center [13, 57] width 21 height 14
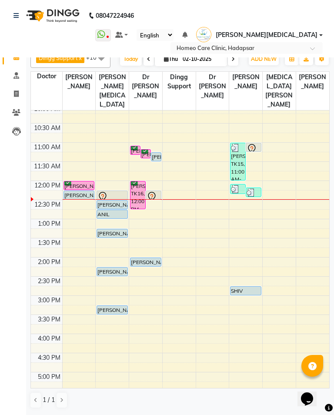
scroll to position [44, 0]
click at [120, 195] on div at bounding box center [112, 196] width 30 height 10
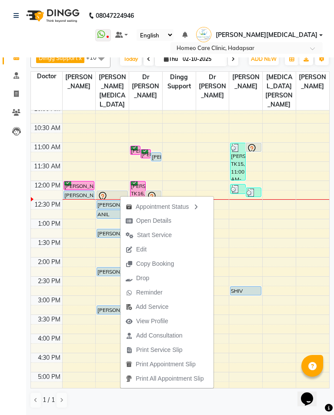
click at [173, 221] on span "Open Details" at bounding box center [148, 220] width 56 height 14
select select "7"
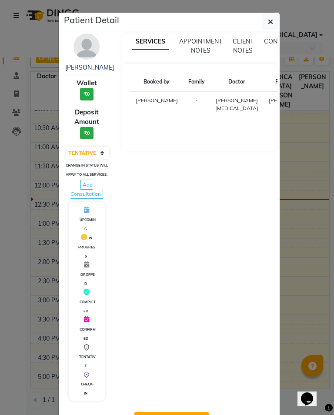
click at [266, 25] on button "button" at bounding box center [270, 21] width 17 height 17
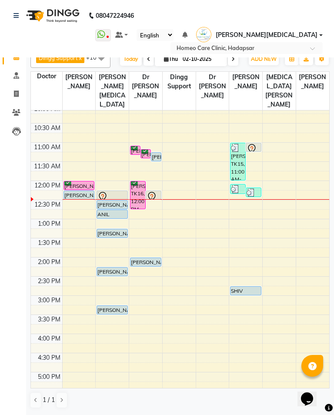
click at [154, 193] on icon at bounding box center [151, 196] width 7 height 9
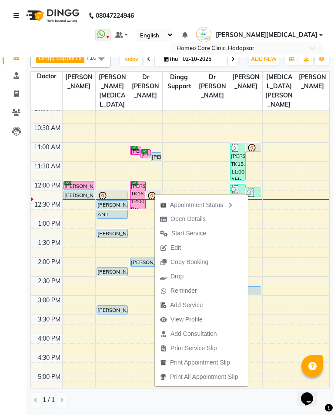
click at [215, 217] on button "Open Details" at bounding box center [201, 219] width 93 height 14
select select "7"
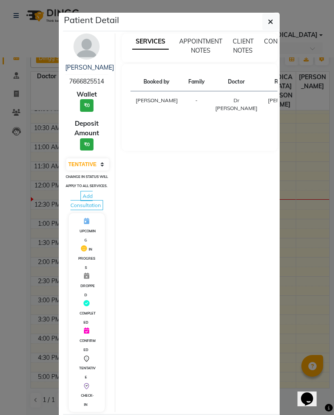
click at [270, 20] on icon "button" at bounding box center [270, 21] width 5 height 7
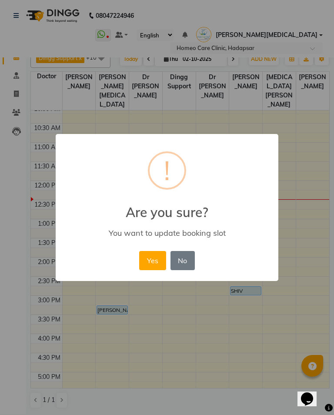
click at [151, 258] on button "Yes" at bounding box center [152, 260] width 27 height 19
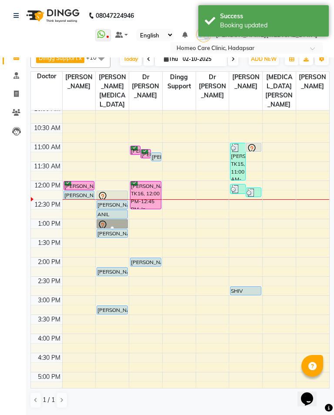
click at [117, 193] on div at bounding box center [112, 196] width 30 height 10
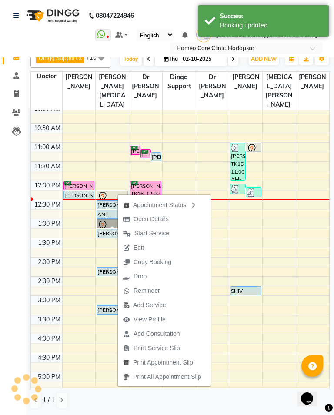
click at [177, 220] on button "Open Details" at bounding box center [164, 219] width 93 height 14
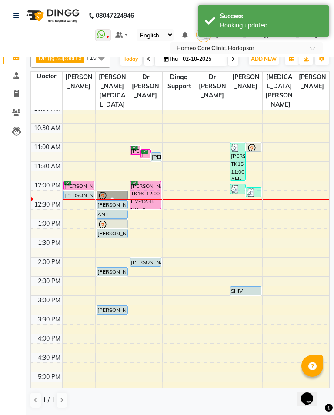
click at [110, 197] on div at bounding box center [111, 198] width 3 height 3
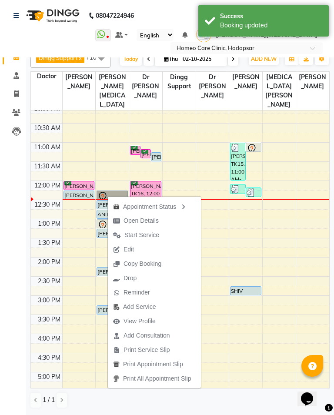
click at [139, 220] on span "Open Details" at bounding box center [140, 220] width 35 height 9
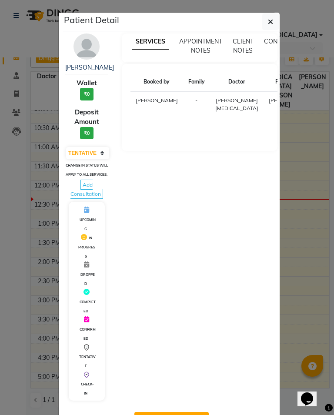
click at [97, 159] on select "Select IN SERVICE CONFIRMED TENTATIVE CHECK IN MARK DONE DROPPED UPCOMING" at bounding box center [87, 153] width 43 height 12
select select "6"
click at [267, 23] on button "button" at bounding box center [270, 21] width 17 height 17
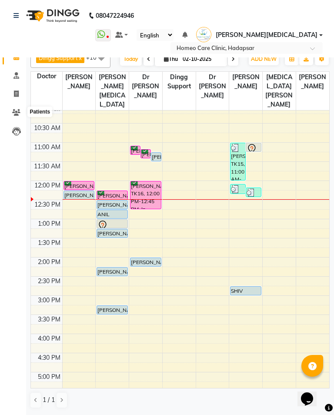
click at [19, 111] on icon at bounding box center [16, 112] width 8 height 7
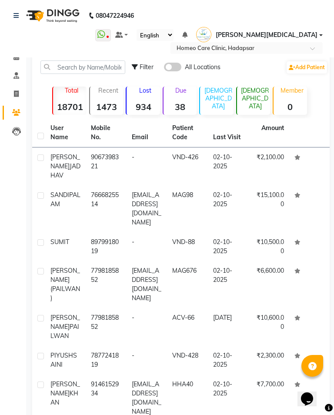
click at [21, 59] on span at bounding box center [16, 57] width 15 height 10
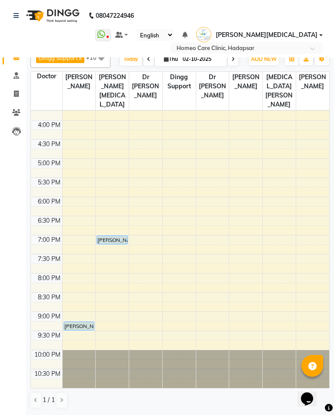
scroll to position [258, 0]
click at [21, 110] on span at bounding box center [16, 113] width 15 height 10
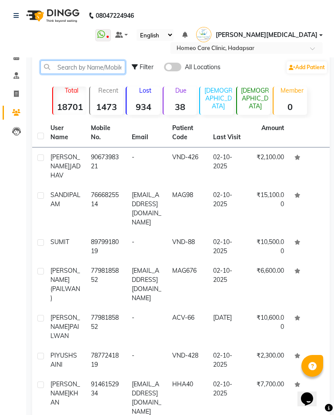
click at [105, 65] on input "text" at bounding box center [82, 66] width 85 height 13
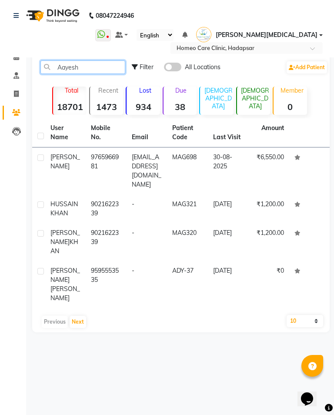
type input "Aayesh"
click at [248, 170] on td "30-08-2025" at bounding box center [228, 170] width 40 height 47
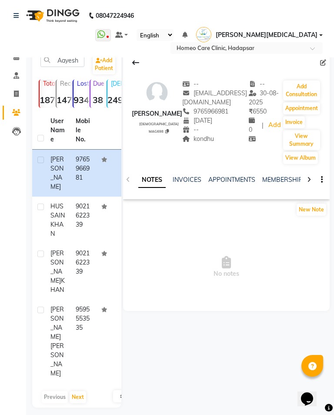
click at [301, 94] on button "Add Consultation" at bounding box center [301, 90] width 37 height 20
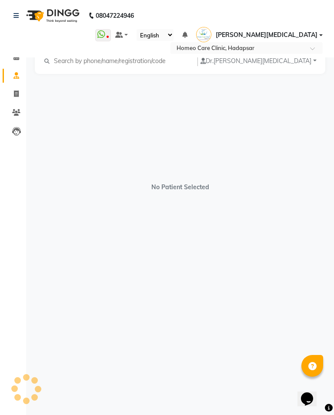
select select "[DEMOGRAPHIC_DATA]"
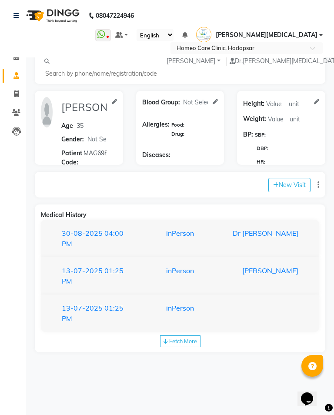
click at [264, 237] on div "Dr [PERSON_NAME]" at bounding box center [263, 238] width 83 height 21
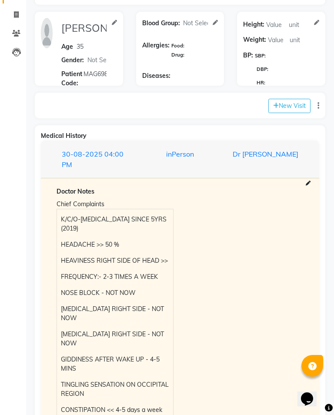
scroll to position [75, 0]
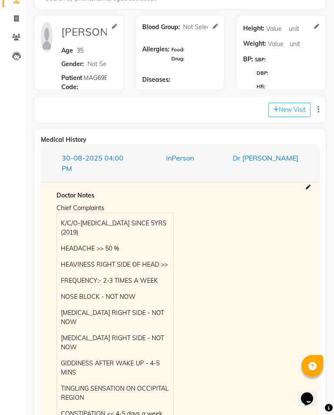
click at [249, 161] on div "Dr [PERSON_NAME]" at bounding box center [263, 163] width 83 height 21
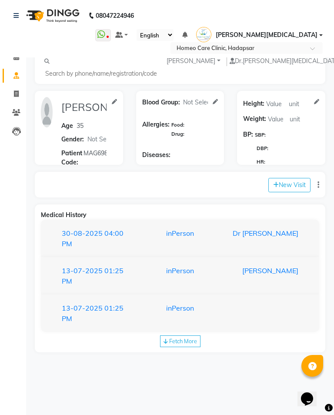
scroll to position [0, 0]
click at [20, 100] on link "Invoice" at bounding box center [13, 94] width 21 height 14
select select "service"
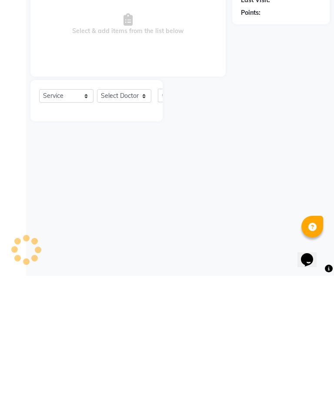
type input "3684"
select select "7485"
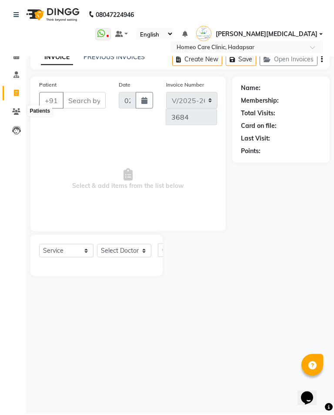
click at [16, 112] on icon at bounding box center [16, 112] width 8 height 7
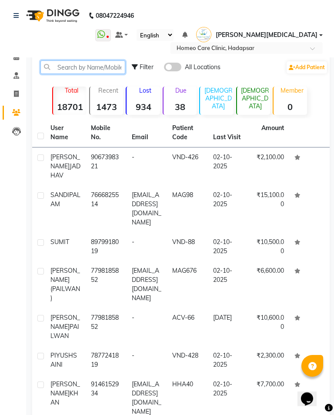
click at [87, 68] on input "text" at bounding box center [82, 66] width 85 height 13
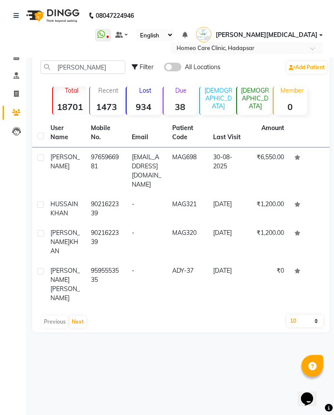
click at [66, 167] on span "[PERSON_NAME]" at bounding box center [65, 161] width 30 height 17
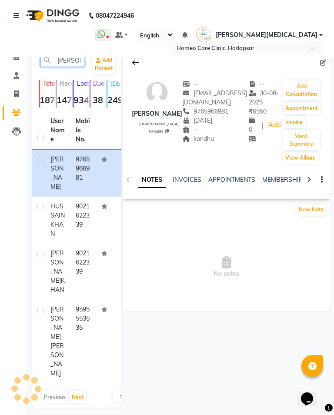
click at [72, 63] on input "[PERSON_NAME]" at bounding box center [62, 59] width 44 height 13
type input "A"
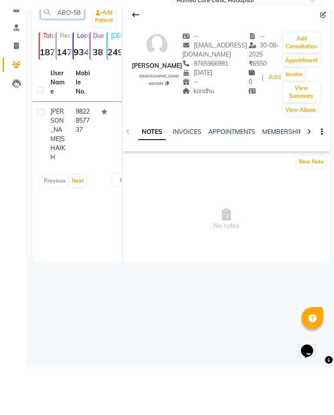
type input "ABO-58"
click at [83, 150] on td "9822857737" at bounding box center [82, 182] width 25 height 65
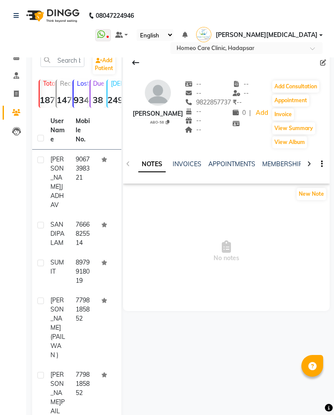
click at [297, 85] on button "Add Consultation" at bounding box center [295, 86] width 47 height 12
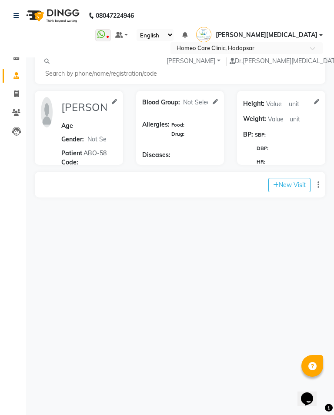
click at [289, 180] on button "New Visit" at bounding box center [289, 185] width 42 height 14
select select "750"
select select "inPerson"
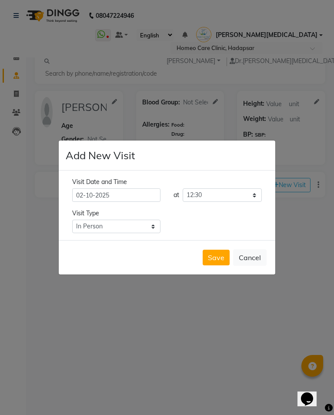
click at [211, 256] on button "Save" at bounding box center [216, 258] width 27 height 16
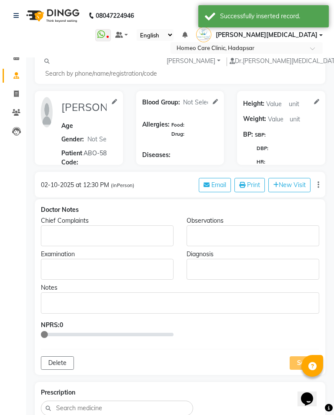
type input "[PERSON_NAME]"
select select
type input "ABO-58"
click at [75, 231] on p "Rich Text Editor, main" at bounding box center [107, 235] width 124 height 9
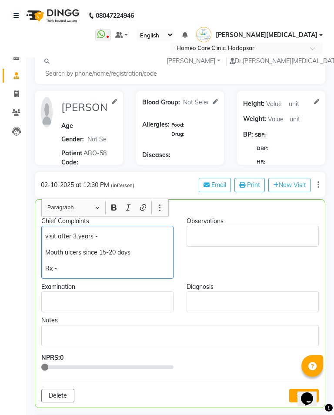
click at [150, 248] on p "Mouth ulcers since 15-20 days" at bounding box center [107, 252] width 124 height 9
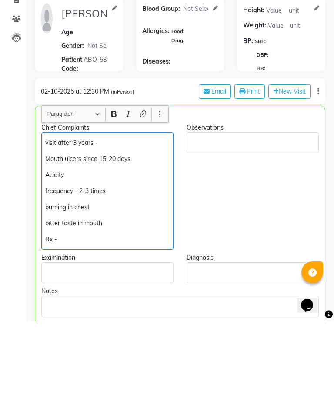
click at [146, 248] on p "Mouth ulcers since 15-20 days" at bounding box center [107, 252] width 124 height 9
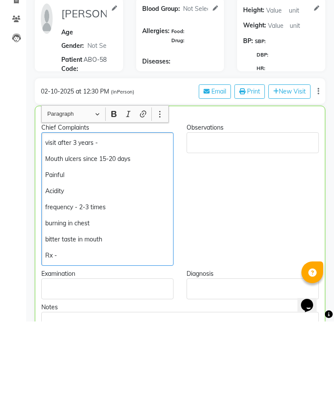
click at [42, 226] on div "visit after 3 years - Mouth ulcers since 15-20 days Painful Acidity frequency -…" at bounding box center [107, 292] width 132 height 133
click at [45, 226] on div "visit after 3 years - 1)Mouth ulcers since 15-20 days Painful Acidity frequency…" at bounding box center [107, 292] width 132 height 133
click at [150, 248] on p "1)Mouth ulcers since 15-20 days" at bounding box center [107, 252] width 124 height 9
click at [95, 264] on p "Painful" at bounding box center [107, 268] width 124 height 9
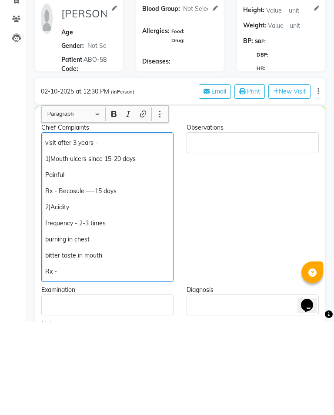
click at [78, 360] on p "Rx -" at bounding box center [107, 364] width 124 height 9
click at [125, 251] on div "visit after 3 years - 1)Mouth ulcers since 15-20 days Painful Rx - Becosule —-1…" at bounding box center [107, 301] width 132 height 150
click at [136, 344] on p "bitter taste in mouth" at bounding box center [107, 348] width 124 height 9
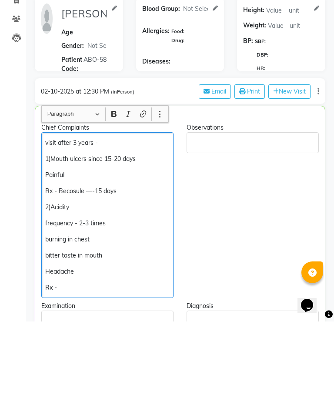
click at [137, 226] on div "visit after 3 years - 1)Mouth ulcers since 15-20 days Painful Rx - Becosule —-1…" at bounding box center [107, 309] width 132 height 166
click at [142, 280] on p "Rx - Becosule —-15 days" at bounding box center [107, 284] width 124 height 9
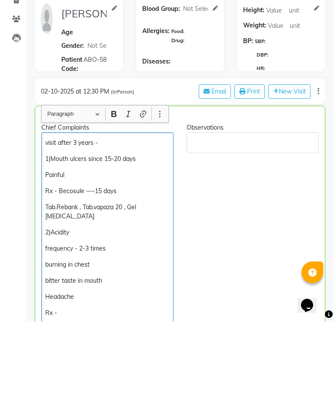
click at [221, 243] on div "Observations" at bounding box center [252, 316] width 145 height 200
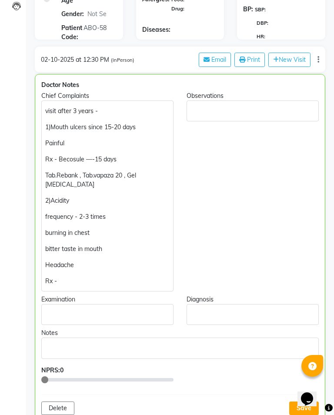
scroll to position [132, 0]
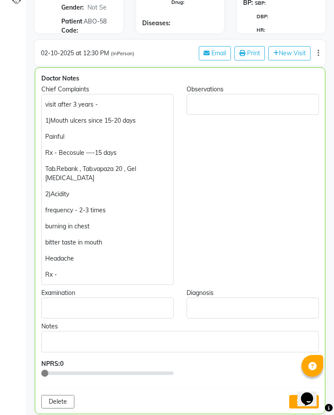
click at [96, 254] on p "Headache" at bounding box center [107, 258] width 124 height 9
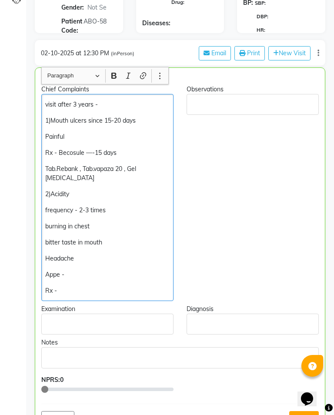
click at [96, 254] on p "Headache" at bounding box center [107, 258] width 124 height 9
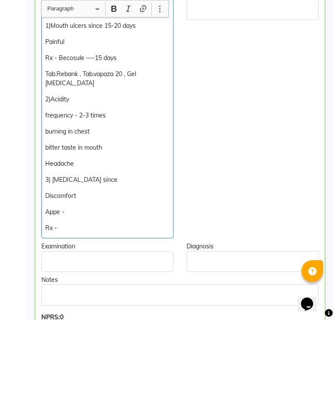
click at [93, 202] on div "visit after 3 years - 1)Mouth ulcers since 15-20 days Painful Rx - Becosule —-1…" at bounding box center [107, 213] width 132 height 239
click at [97, 302] on p "Appe -" at bounding box center [107, 306] width 124 height 9
click at [123, 302] on p "Appe -" at bounding box center [107, 306] width 124 height 9
click at [109, 188] on div "visit after 3 years - 1)Mouth ulcers since 15-20 days Painful Rx - Becosule —-1…" at bounding box center [107, 213] width 132 height 239
click at [100, 198] on div "visit after 3 years - 1)Mouth ulcers since 15-20 days Painful Rx - Becosule —-1…" at bounding box center [107, 213] width 132 height 239
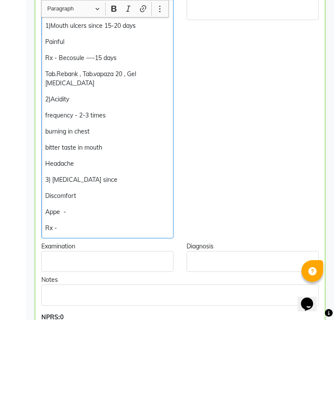
click at [98, 302] on p "Appe -" at bounding box center [107, 306] width 124 height 9
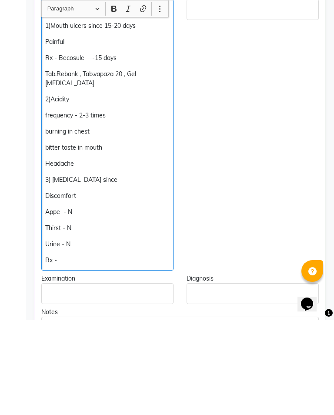
click at [94, 318] on p "Thirst - N" at bounding box center [107, 322] width 124 height 9
click at [100, 334] on p "Urine - N" at bounding box center [107, 338] width 124 height 9
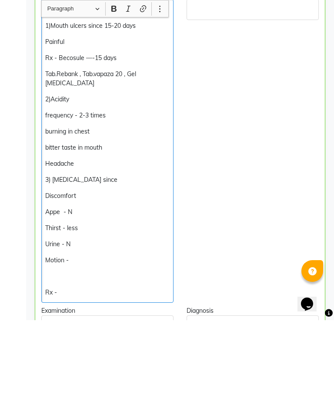
click at [124, 350] on p "Motion -" at bounding box center [107, 354] width 124 height 9
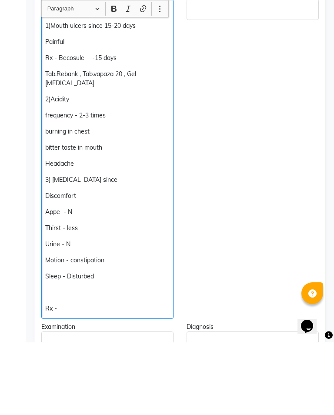
scroll to position [161, 0]
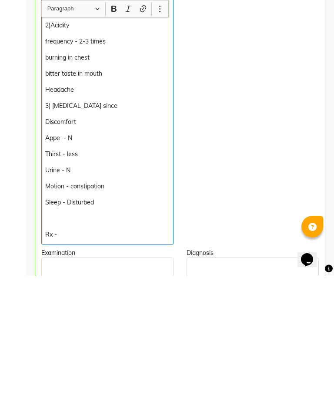
click at [41, 222] on div "visit after 3 years - 1)Mouth ulcers since 15-20 days Painful Rx - Becosule —-1…" at bounding box center [107, 223] width 132 height 319
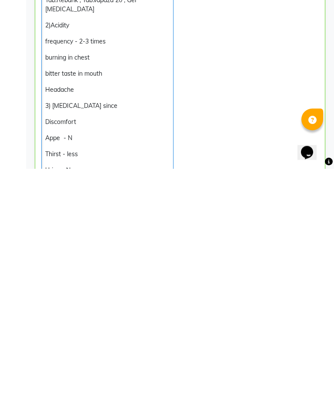
scroll to position [22, 0]
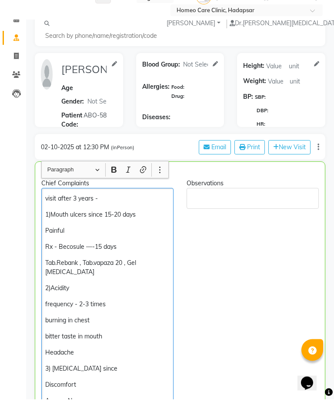
click at [42, 204] on div "visit after 3 years - 1)Mouth ulcers since 15-20 days Painful Rx - Becosule —-1…" at bounding box center [107, 355] width 132 height 303
click at [115, 210] on p "visit after 3 years -" at bounding box center [107, 214] width 124 height 9
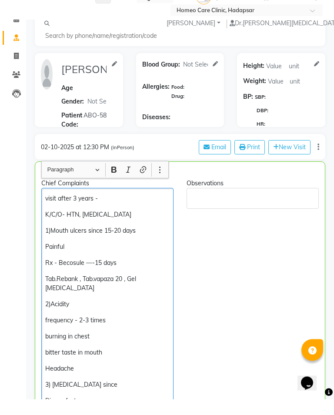
click at [238, 240] on div "Observations" at bounding box center [252, 359] width 145 height 329
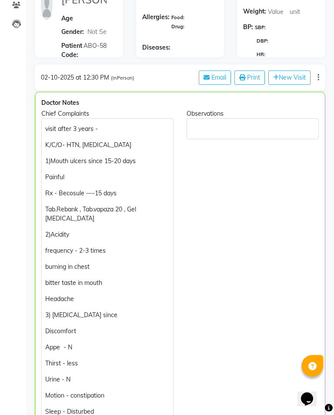
scroll to position [108, 0]
click at [83, 172] on div "visit after 3 years - K/C/O- HTN, Hypothyroidism 1)Mouth ulcers since 15-20 day…" at bounding box center [107, 277] width 132 height 319
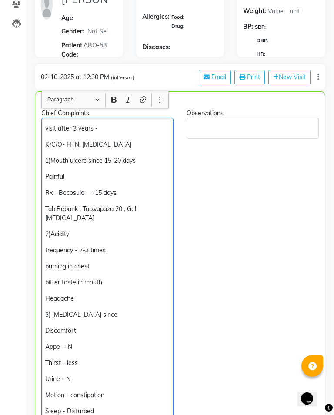
click at [101, 172] on p "Painful" at bounding box center [107, 176] width 124 height 9
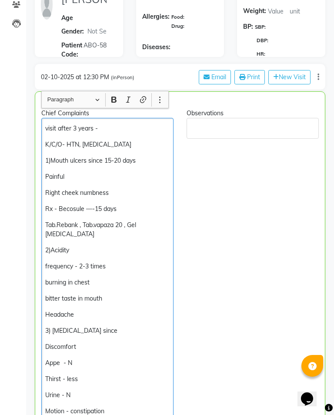
click at [269, 236] on div "Observations" at bounding box center [252, 281] width 145 height 345
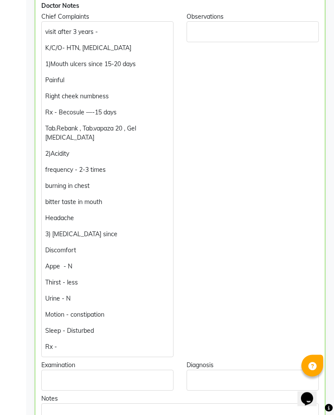
scroll to position [206, 0]
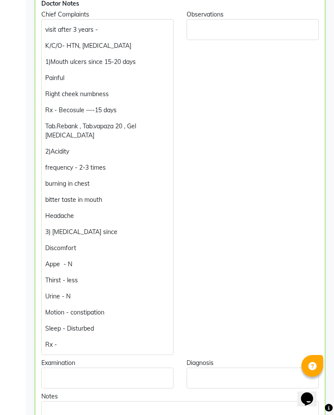
click at [95, 243] on p "Discomfort" at bounding box center [107, 247] width 124 height 9
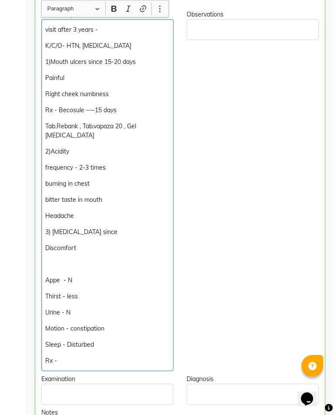
click at [120, 227] on p "3) Bloating since" at bounding box center [107, 231] width 124 height 9
click at [98, 243] on p "Discomfort" at bounding box center [107, 247] width 124 height 9
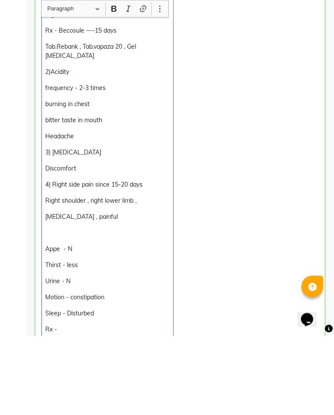
click at [44, 236] on div "visit after 3 years - K/C/O- HTN, Hypothyroidism 1)Mouth ulcers since 15-20 day…" at bounding box center [107, 219] width 132 height 400
click at [46, 324] on p "Appe - N" at bounding box center [107, 328] width 124 height 9
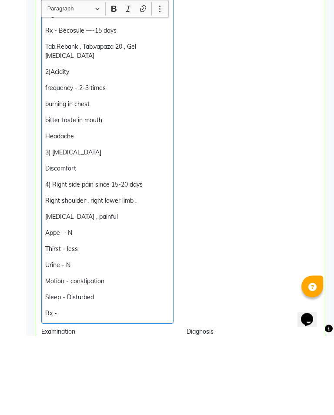
click at [265, 260] on div "Observations" at bounding box center [252, 206] width 145 height 393
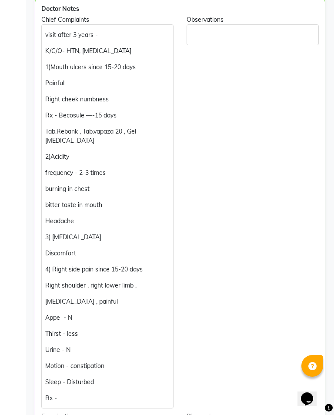
scroll to position [201, 0]
click at [116, 297] on p "stiffness , painful" at bounding box center [107, 301] width 124 height 9
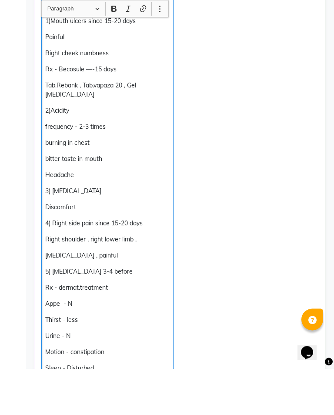
click at [144, 259] on div "visit after 3 years - K/C/O- HTN, Hypothyroidism 1)Mouth ulcers since 15-20 day…" at bounding box center [107, 233] width 132 height 416
click at [144, 313] on p "5) Fungal infection 3-4 before" at bounding box center [107, 317] width 124 height 9
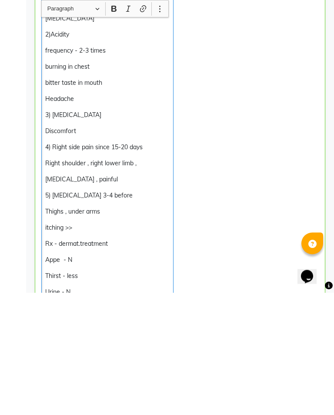
click at [126, 329] on p "Thighs , under arms" at bounding box center [107, 333] width 124 height 9
click at [233, 246] on div "Observations" at bounding box center [252, 244] width 145 height 457
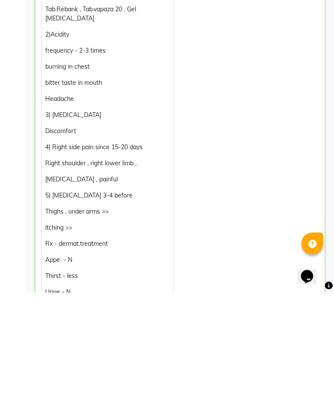
scroll to position [323, 0]
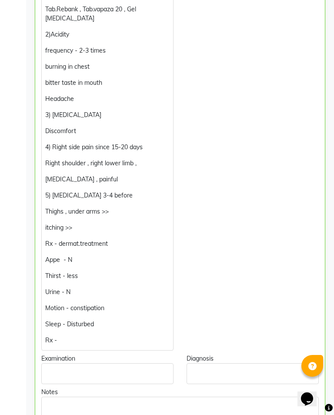
click at [124, 207] on p "Thighs , under arms >>" at bounding box center [107, 211] width 124 height 9
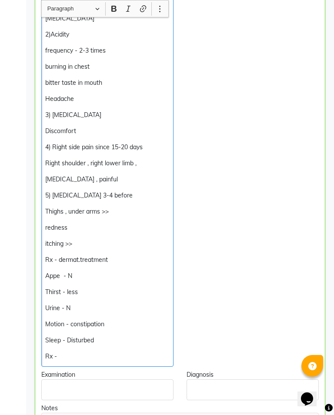
click at [257, 233] on div "Observations" at bounding box center [252, 129] width 145 height 473
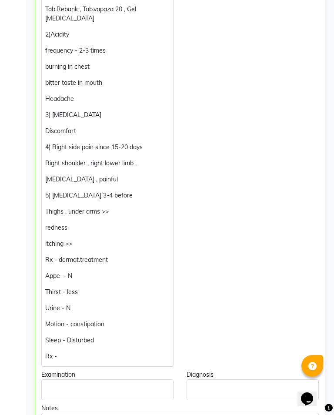
click at [90, 223] on p "redness" at bounding box center [107, 227] width 124 height 9
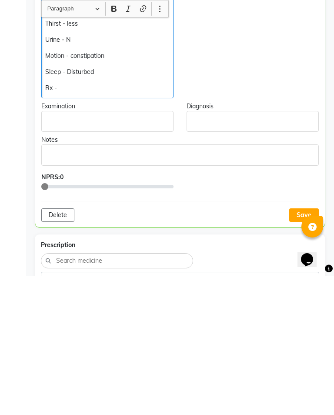
click at [303, 347] on button "Save" at bounding box center [304, 353] width 30 height 13
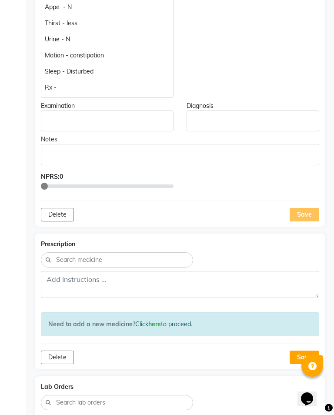
click at [300, 208] on div "Save" at bounding box center [304, 214] width 30 height 13
click at [303, 350] on button "Save" at bounding box center [304, 356] width 30 height 13
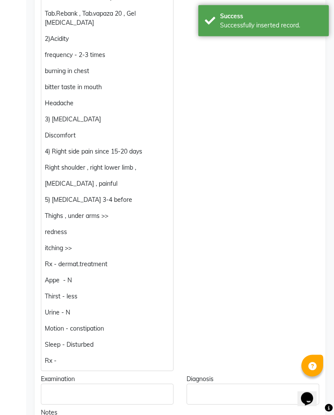
scroll to position [311, 0]
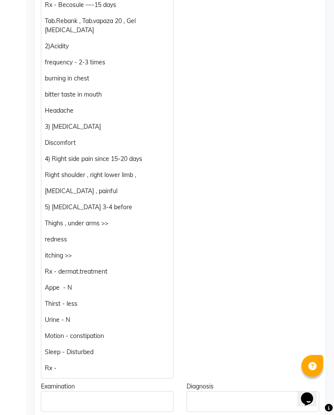
click at [104, 122] on p "3) Bloating" at bounding box center [107, 126] width 124 height 9
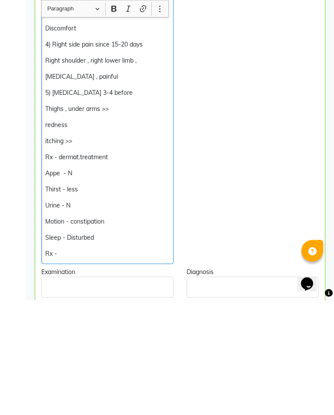
click at [247, 126] on div "Observations" at bounding box center [252, 142] width 145 height 473
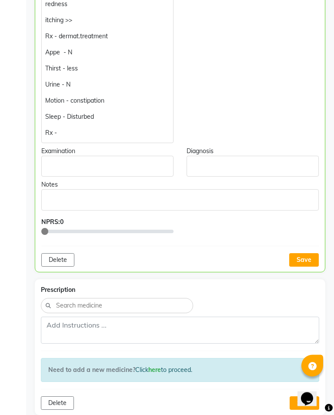
click at [306, 253] on button "Save" at bounding box center [304, 259] width 30 height 13
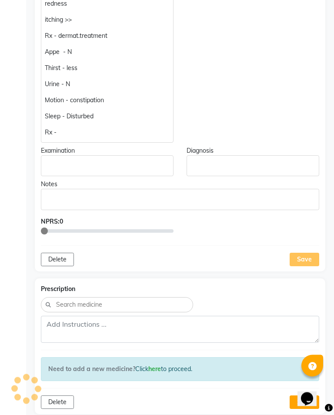
scroll to position [547, 0]
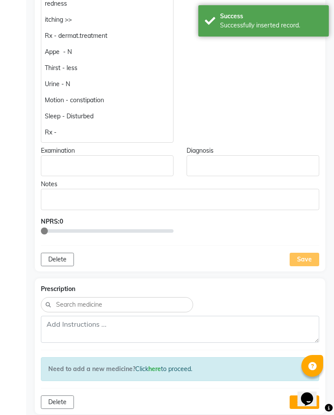
click at [308, 253] on div "Save" at bounding box center [304, 259] width 30 height 13
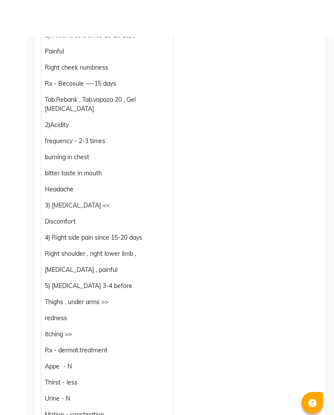
scroll to position [0, 0]
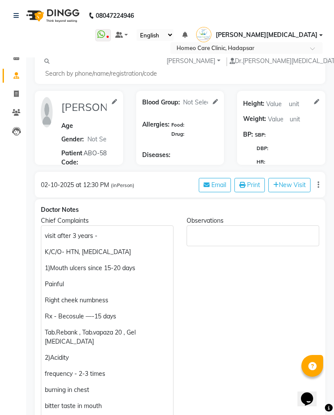
click at [13, 109] on icon at bounding box center [16, 112] width 8 height 7
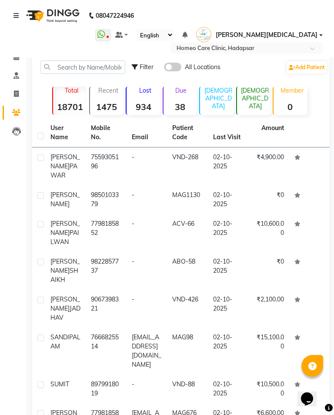
click at [17, 59] on icon at bounding box center [16, 56] width 6 height 7
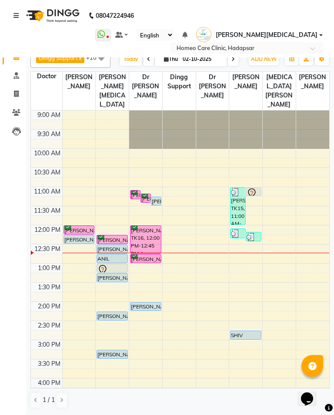
click at [17, 108] on span at bounding box center [16, 113] width 15 height 10
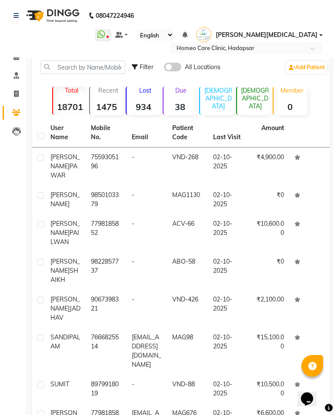
click at [189, 259] on td "ABO-58" at bounding box center [187, 271] width 40 height 38
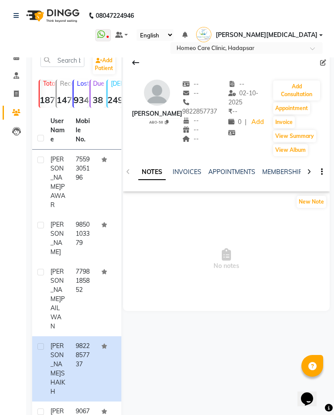
click at [298, 105] on button "Appointment" at bounding box center [291, 108] width 37 height 12
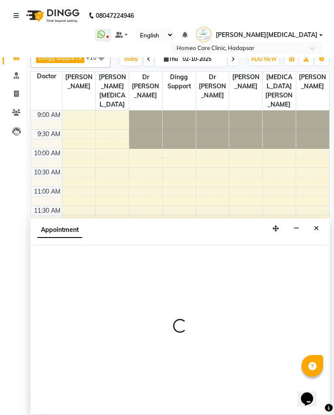
select select "tentative"
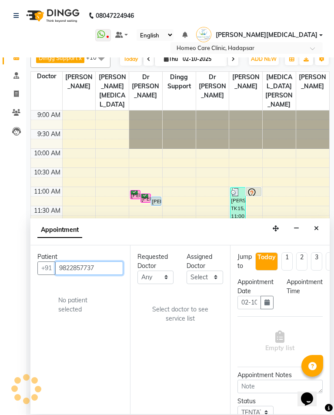
scroll to position [115, 0]
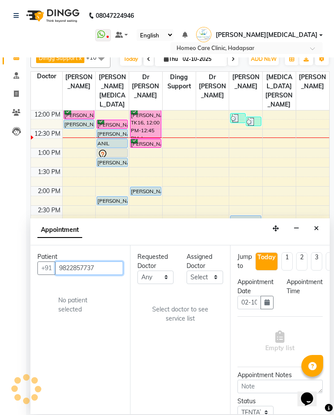
select select "600"
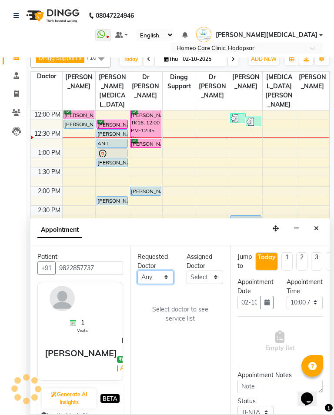
click at [171, 274] on select "Any Dingg Support Dr Anisa Choudhary Dr Faraz Choudhary Dr Komal Saste Dr Nikit…" at bounding box center [155, 276] width 36 height 13
select select "65961"
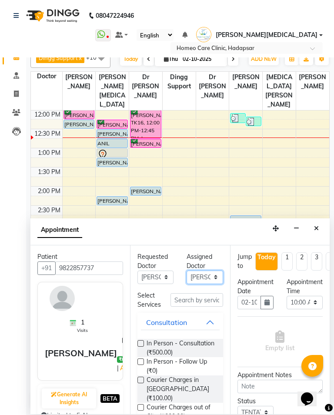
click at [211, 273] on select "Select Dingg Support Dr Anisa Choudhary Dr Faraz Choudhary Dr Komal Saste Dr Ni…" at bounding box center [204, 276] width 36 height 13
select select "65966"
click at [143, 361] on label at bounding box center [140, 361] width 7 height 7
click at [143, 361] on input "checkbox" at bounding box center [140, 362] width 6 height 6
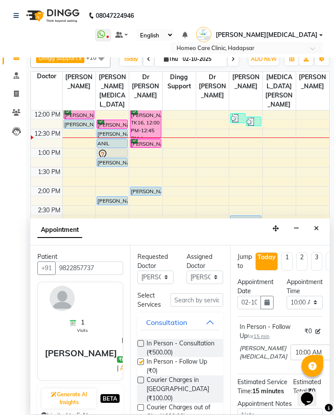
checkbox input "false"
click at [312, 300] on select "Select 10:00 AM 10:05 AM 10:10 AM 10:15 AM 10:20 AM 10:25 AM 10:30 AM 10:35 AM …" at bounding box center [304, 302] width 36 height 13
select select "760"
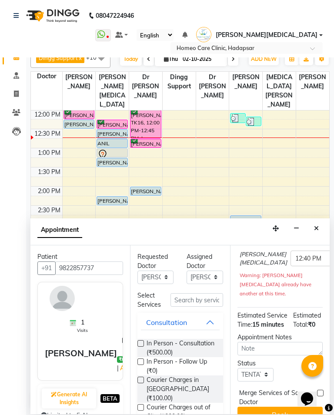
scroll to position [95, 0]
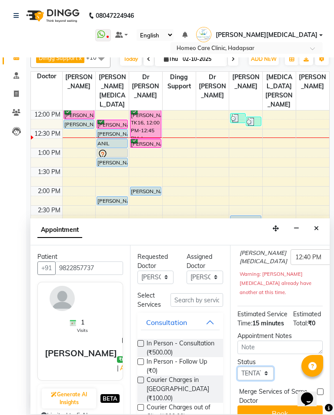
click at [263, 369] on select "Select TENTATIVE CONFIRM CHECK-IN UPCOMING" at bounding box center [255, 372] width 36 height 13
select select "confirm booking"
click at [286, 405] on button "Book" at bounding box center [279, 413] width 85 height 16
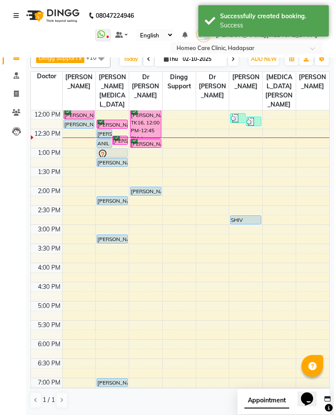
click at [11, 110] on span at bounding box center [16, 113] width 15 height 10
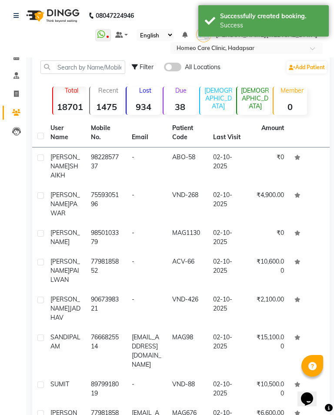
click at [197, 163] on td "ABO-58" at bounding box center [187, 166] width 40 height 38
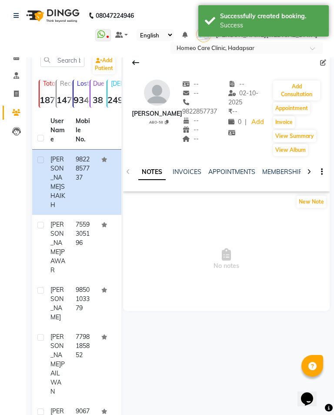
click at [300, 87] on button "Add Consultation" at bounding box center [296, 90] width 47 height 20
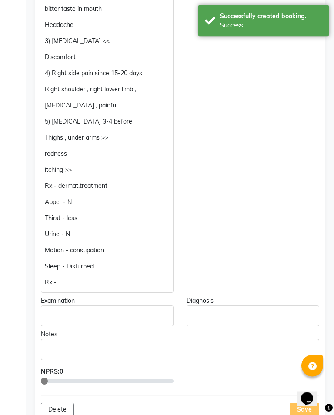
click at [82, 278] on p "Rx -" at bounding box center [107, 282] width 124 height 9
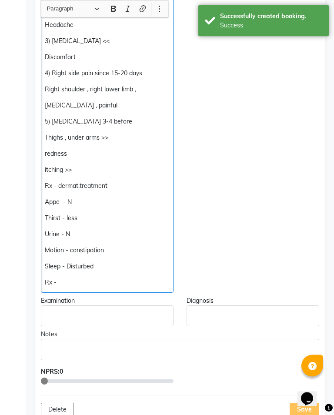
scroll to position [379, 0]
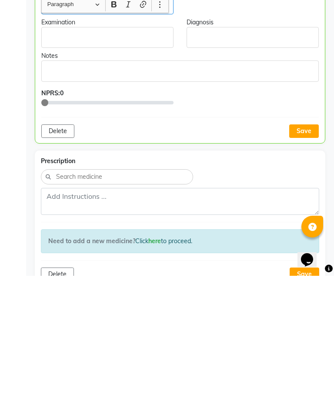
click at [308, 263] on button "Save" at bounding box center [304, 269] width 30 height 13
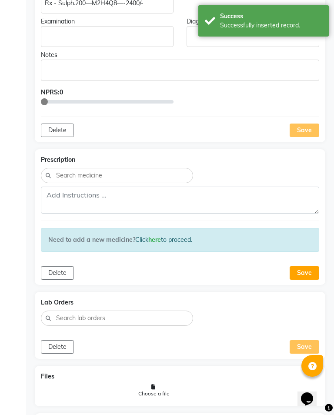
scroll to position [719, 0]
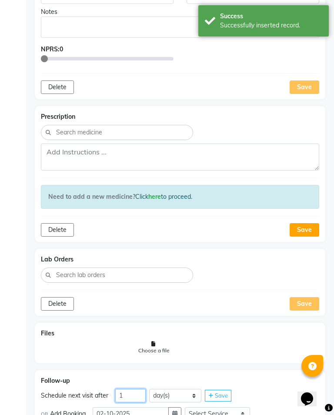
click at [133, 389] on input "1" at bounding box center [130, 395] width 30 height 13
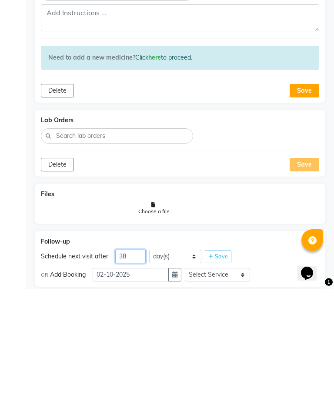
type input "38"
click at [177, 397] on icon "button" at bounding box center [174, 400] width 5 height 6
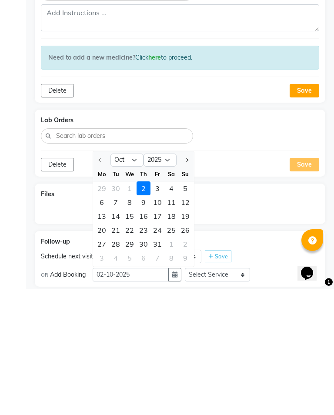
scroll to position [719, 0]
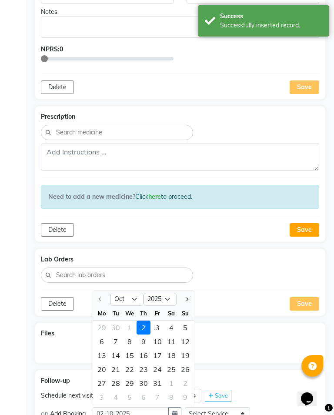
click at [193, 290] on div "Oct Nov Dec 2025 2026 2027 2028 2029 2030 2031 2032 2033 2034 2035" at bounding box center [143, 298] width 101 height 16
click at [190, 292] on button "Next month" at bounding box center [186, 299] width 7 height 14
select select "11"
click at [173, 334] on div "8" at bounding box center [171, 341] width 14 height 14
type input "[DATE]"
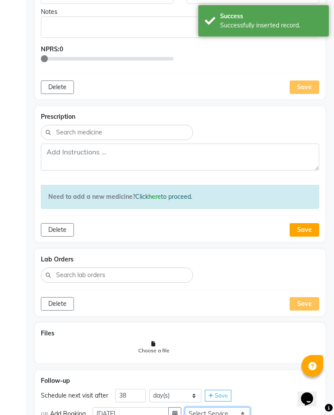
click at [232, 407] on select "Select Service In Person - Consultation Medicine Medicine 1 Hydra Facial Medi F…" at bounding box center [217, 413] width 65 height 13
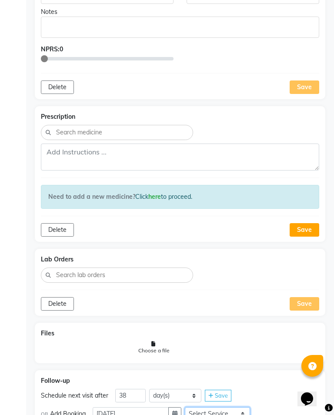
select select "972997"
click at [280, 407] on select "Select Slot 10:15 10:30 10:45 11:00 11:15 11:30 11:45 12:00 12:30 12:45 13:00 1…" at bounding box center [285, 413] width 65 height 13
select select "765"
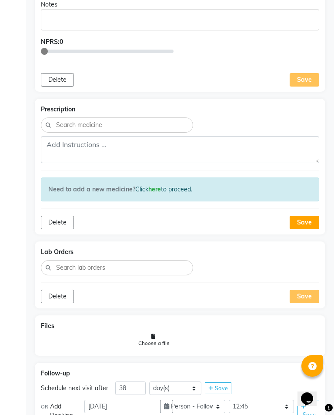
click at [230, 382] on div "Save" at bounding box center [218, 388] width 27 height 12
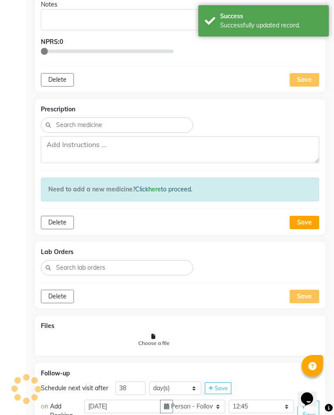
scroll to position [696, 0]
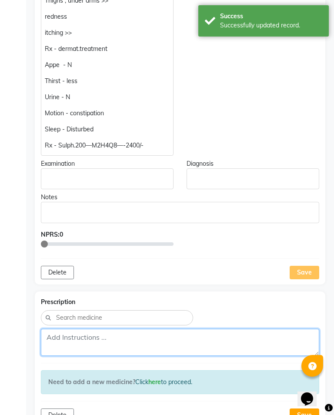
click at [118, 329] on textarea at bounding box center [180, 342] width 278 height 27
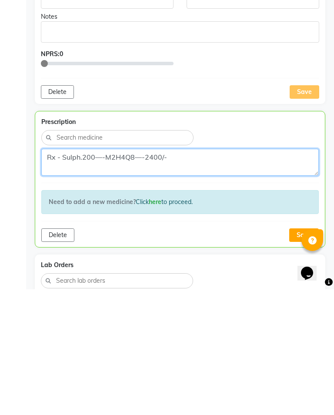
type textarea "Rx - Sulph.200—-M2H4Q8—-2400/-"
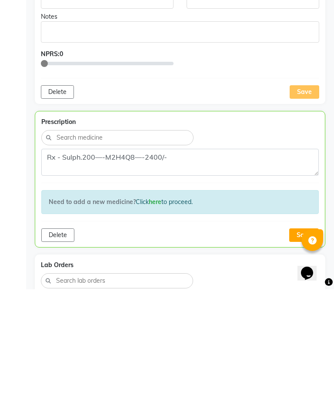
click at [299, 354] on button "Save" at bounding box center [304, 360] width 30 height 13
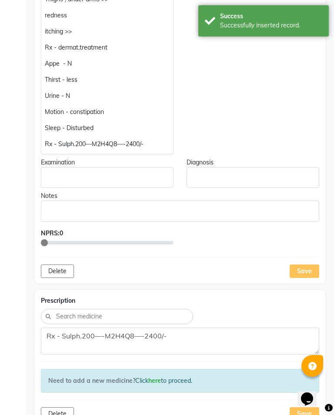
scroll to position [519, 0]
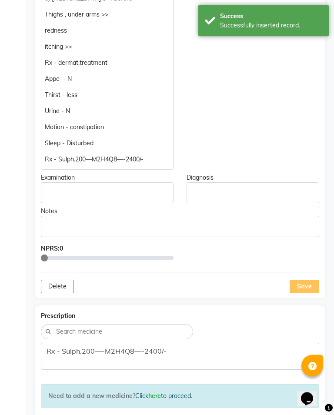
click at [298, 280] on div "Save" at bounding box center [304, 286] width 30 height 13
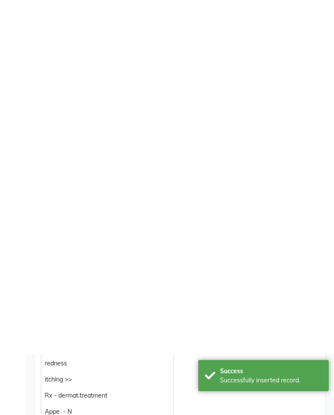
scroll to position [0, 0]
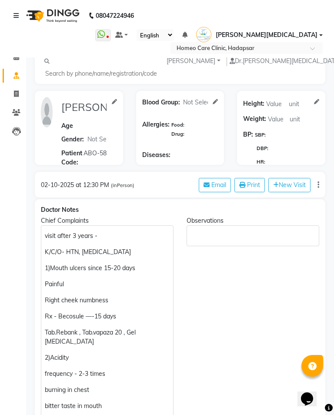
click at [22, 56] on nav "08047224946 Select Location × Homeo Care Clinic, Hadapsar WhatsApp Status ✕ Sta…" at bounding box center [167, 28] width 334 height 57
click at [15, 55] on nav "08047224946 Select Location × Homeo Care Clinic, Hadapsar WhatsApp Status ✕ Sta…" at bounding box center [167, 28] width 334 height 57
click at [17, 58] on icon at bounding box center [16, 56] width 6 height 7
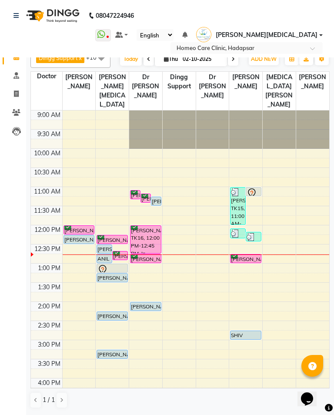
click at [150, 234] on div "[PERSON_NAME], TK16, 12:00 PM-12:45 PM, In Person - Consultation" at bounding box center [145, 239] width 30 height 27
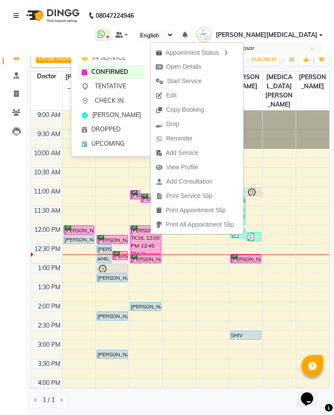
click at [194, 62] on span "Open Details" at bounding box center [183, 66] width 35 height 9
select select "6"
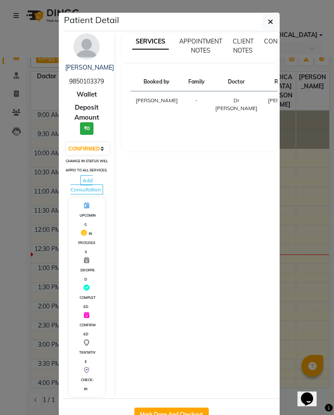
click at [95, 43] on img at bounding box center [86, 46] width 26 height 26
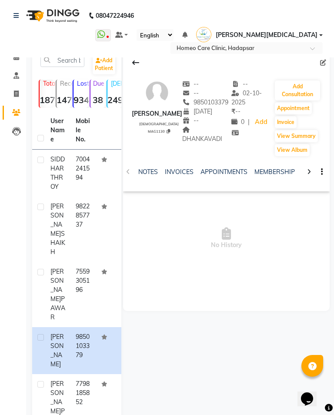
click at [312, 177] on div at bounding box center [309, 171] width 10 height 17
click at [309, 176] on div at bounding box center [309, 171] width 10 height 17
click at [308, 175] on icon at bounding box center [309, 172] width 4 height 6
click at [310, 175] on icon at bounding box center [309, 172] width 4 height 6
click at [306, 179] on div at bounding box center [309, 171] width 10 height 17
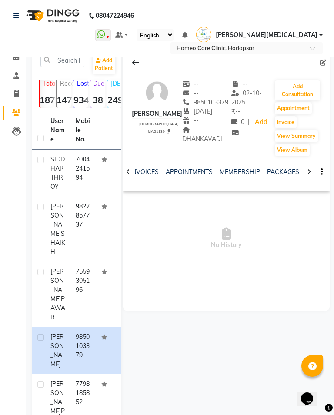
click at [312, 177] on div at bounding box center [309, 171] width 10 height 17
click at [272, 176] on link "FORMS" at bounding box center [283, 172] width 22 height 8
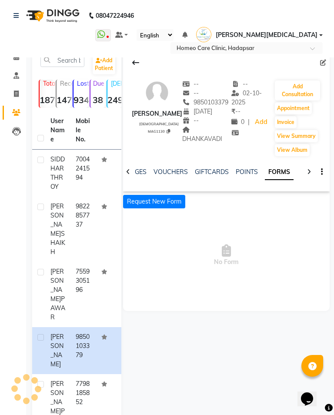
scroll to position [0, 118]
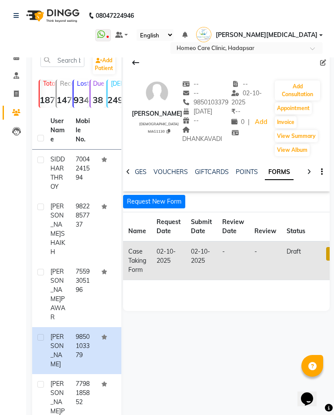
click at [326, 260] on link at bounding box center [331, 253] width 11 height 13
